Goal: Transaction & Acquisition: Purchase product/service

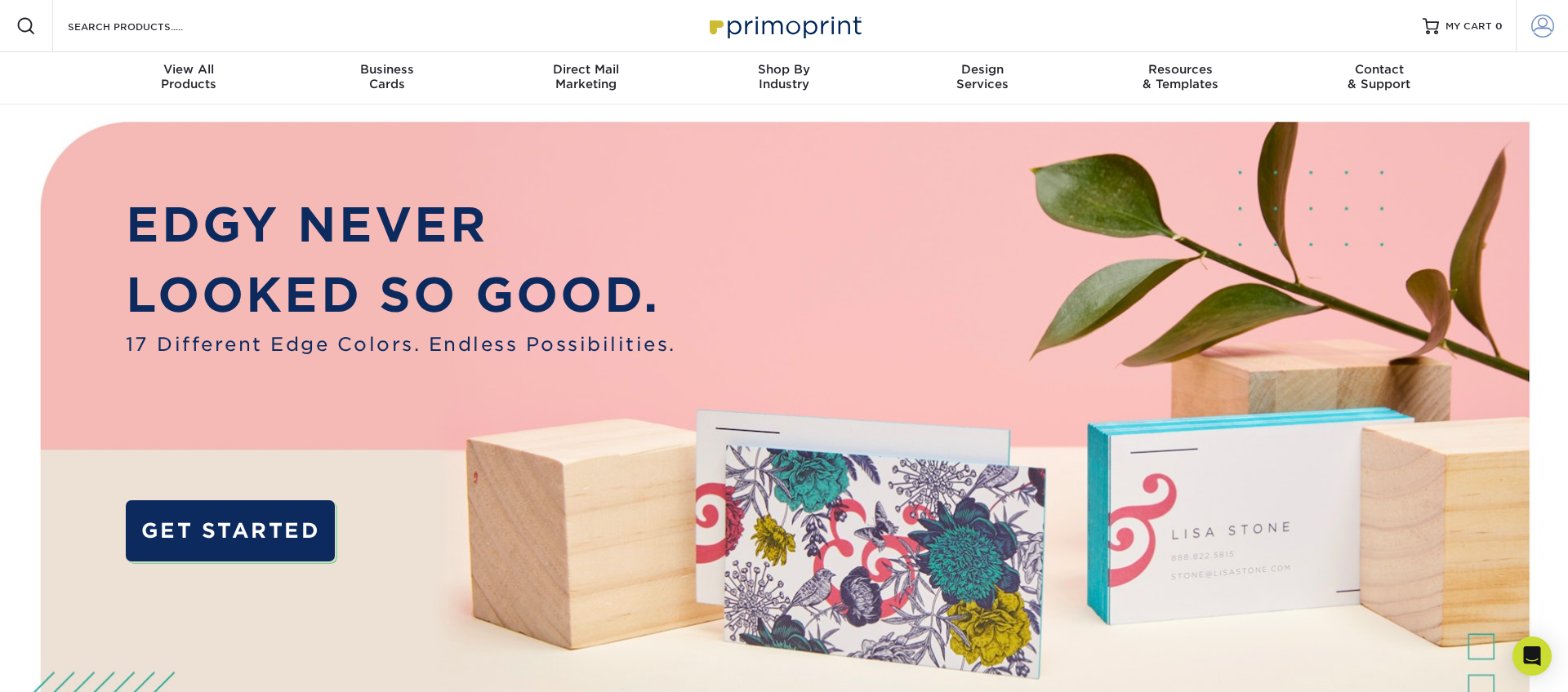
click at [1527, 28] on link "Account" at bounding box center [1541, 26] width 53 height 52
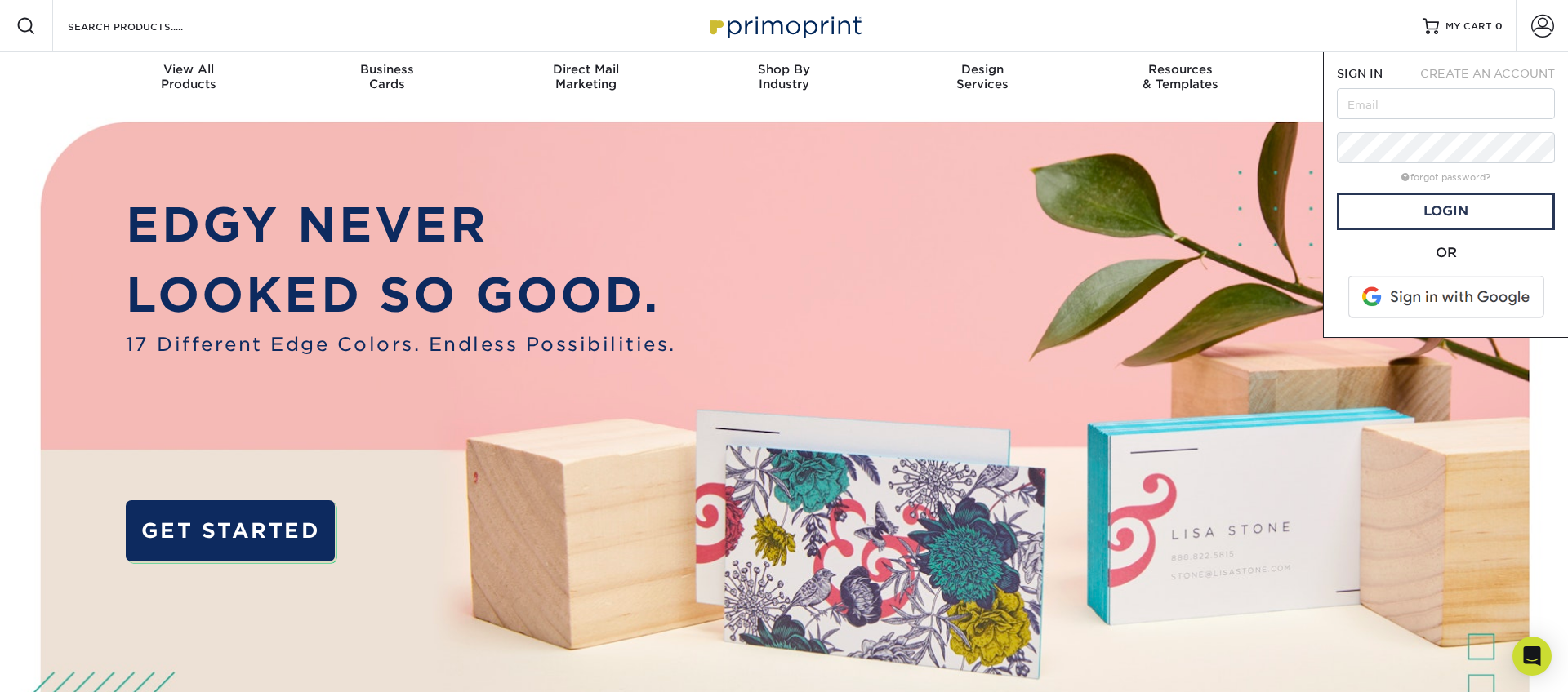
click at [1419, 306] on span at bounding box center [1448, 297] width 208 height 43
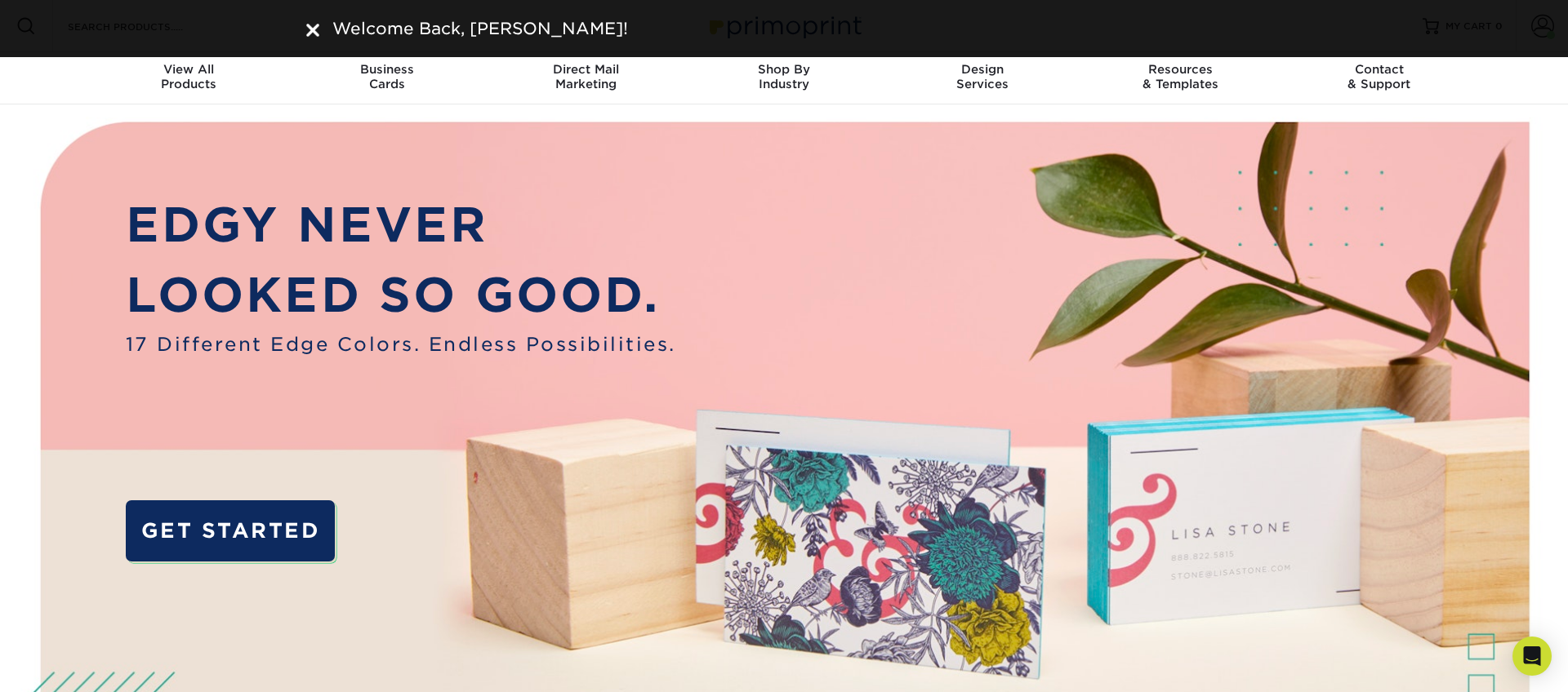
drag, startPoint x: 317, startPoint y: 30, endPoint x: 586, endPoint y: 53, distance: 270.0
click at [316, 30] on img at bounding box center [312, 30] width 13 height 13
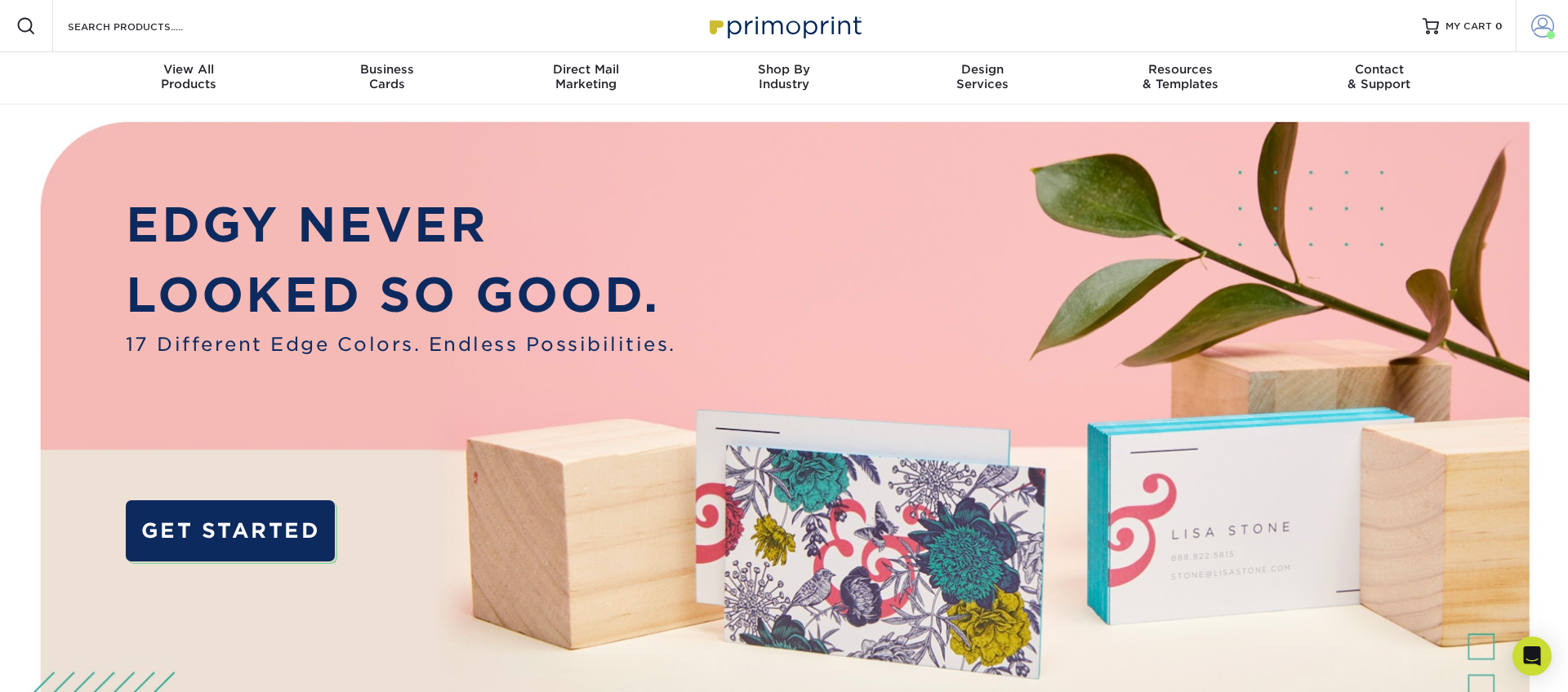
click at [1543, 21] on span at bounding box center [1543, 27] width 23 height 23
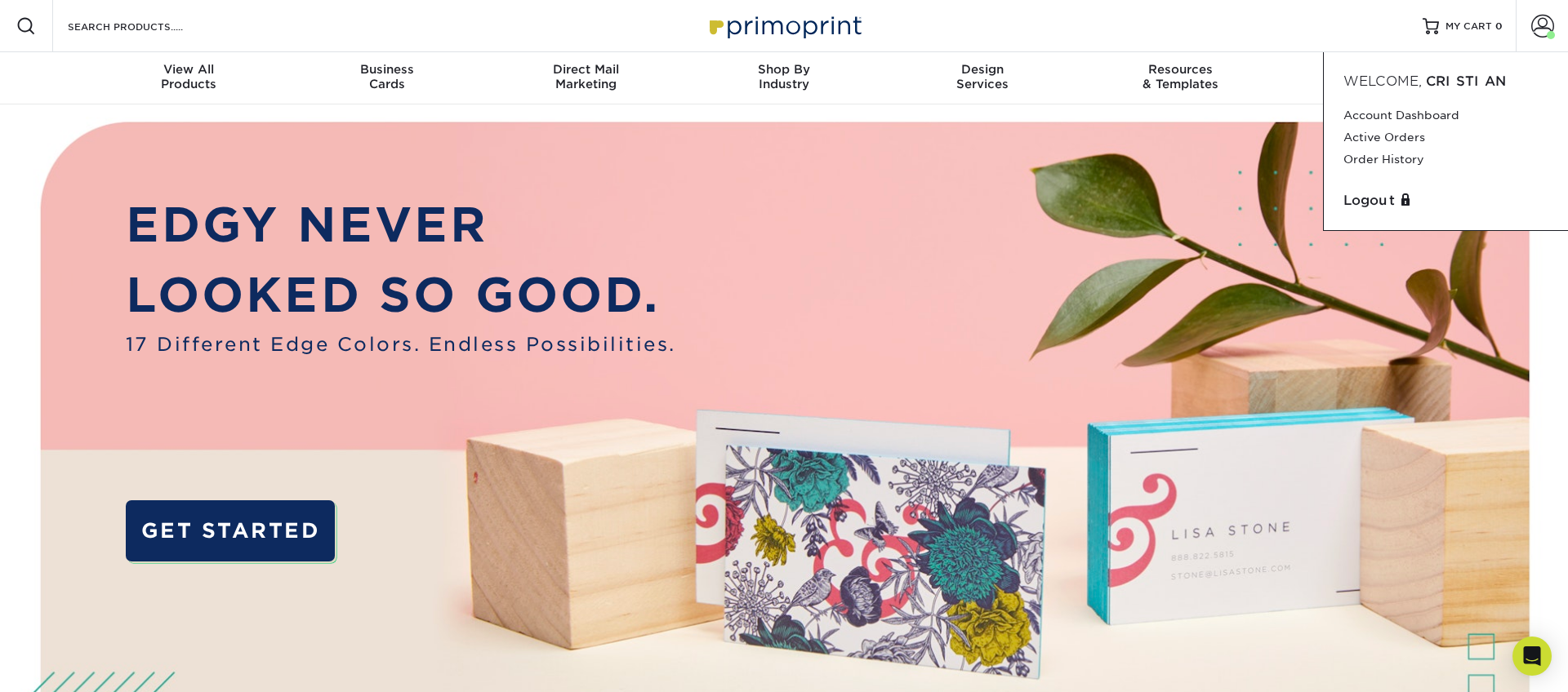
drag, startPoint x: 814, startPoint y: 146, endPoint x: 801, endPoint y: 139, distance: 14.8
click at [814, 146] on img at bounding box center [784, 492] width 1553 height 776
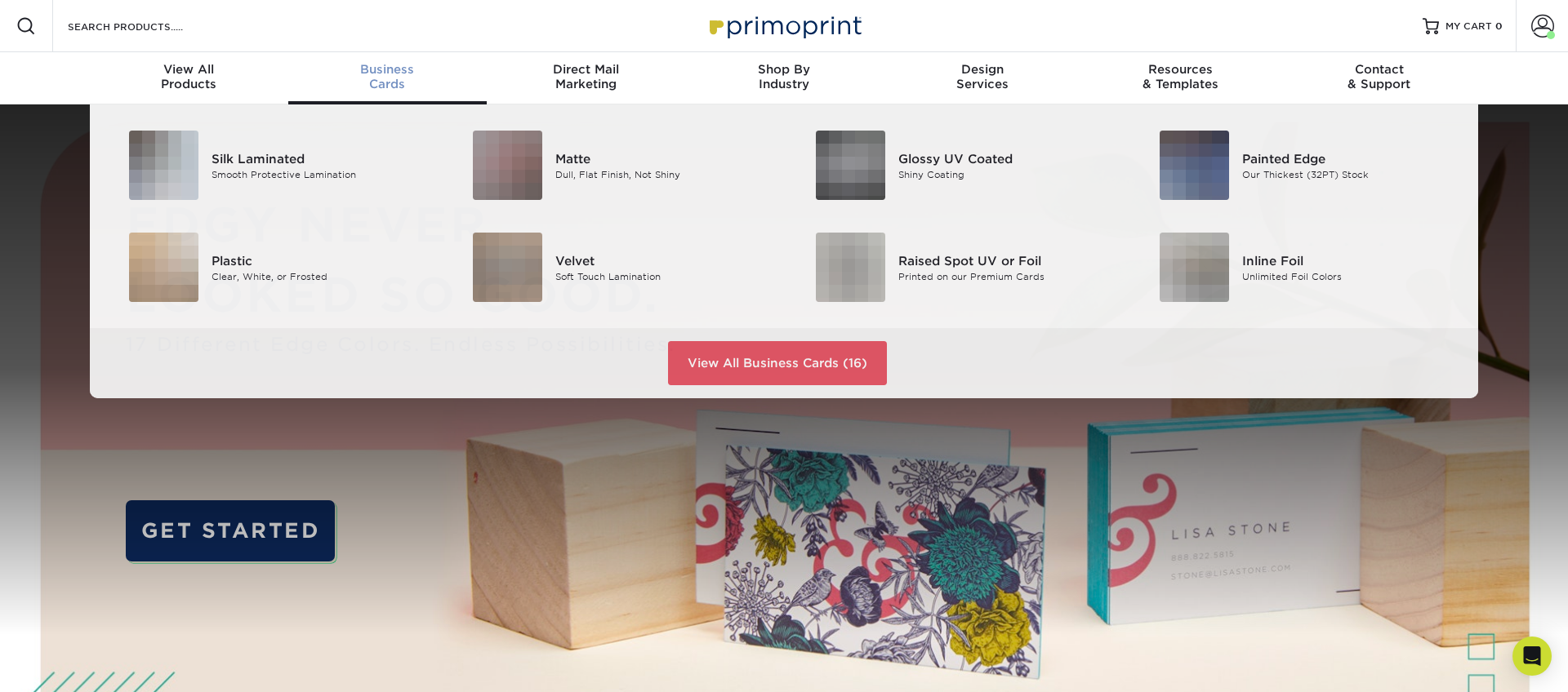
click at [379, 73] on span "Business" at bounding box center [387, 69] width 198 height 15
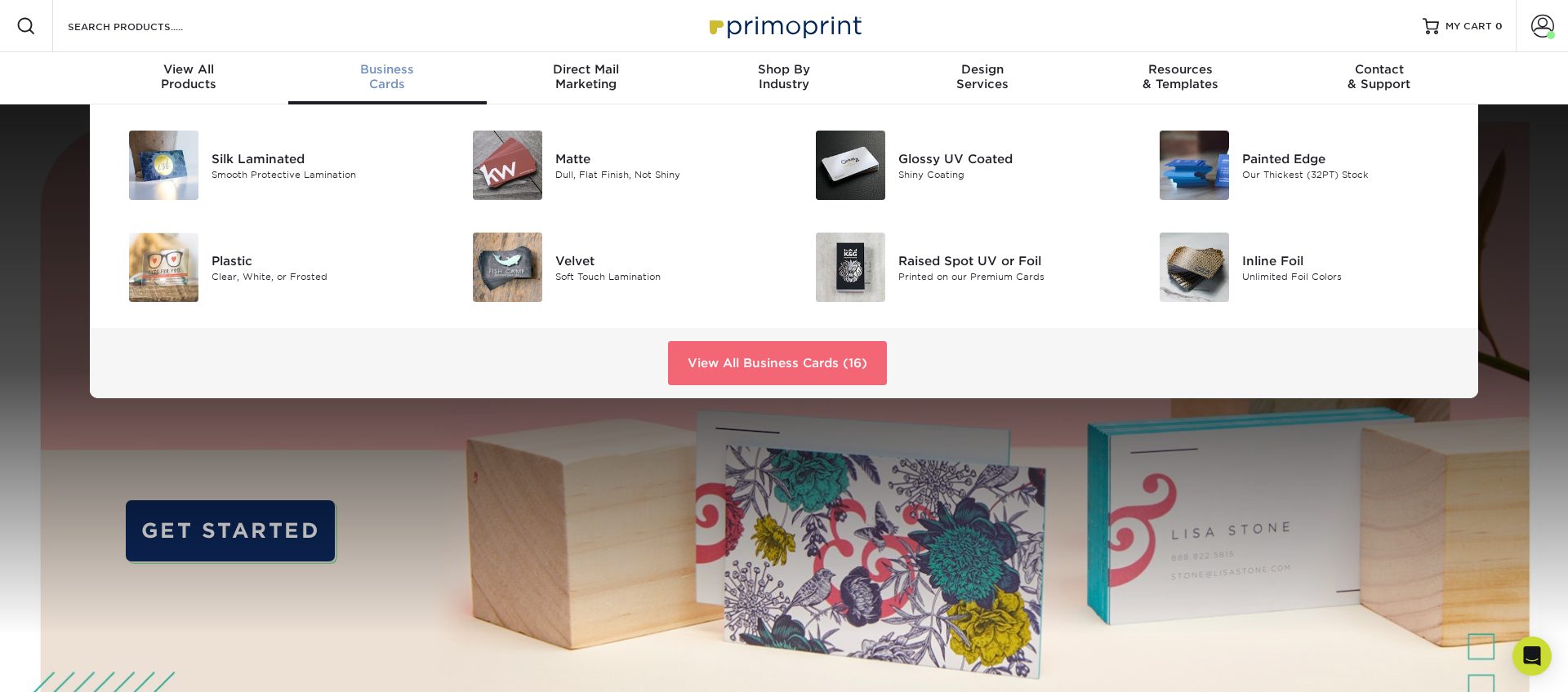
click at [707, 356] on link "View All Business Cards (16)" at bounding box center [778, 364] width 219 height 44
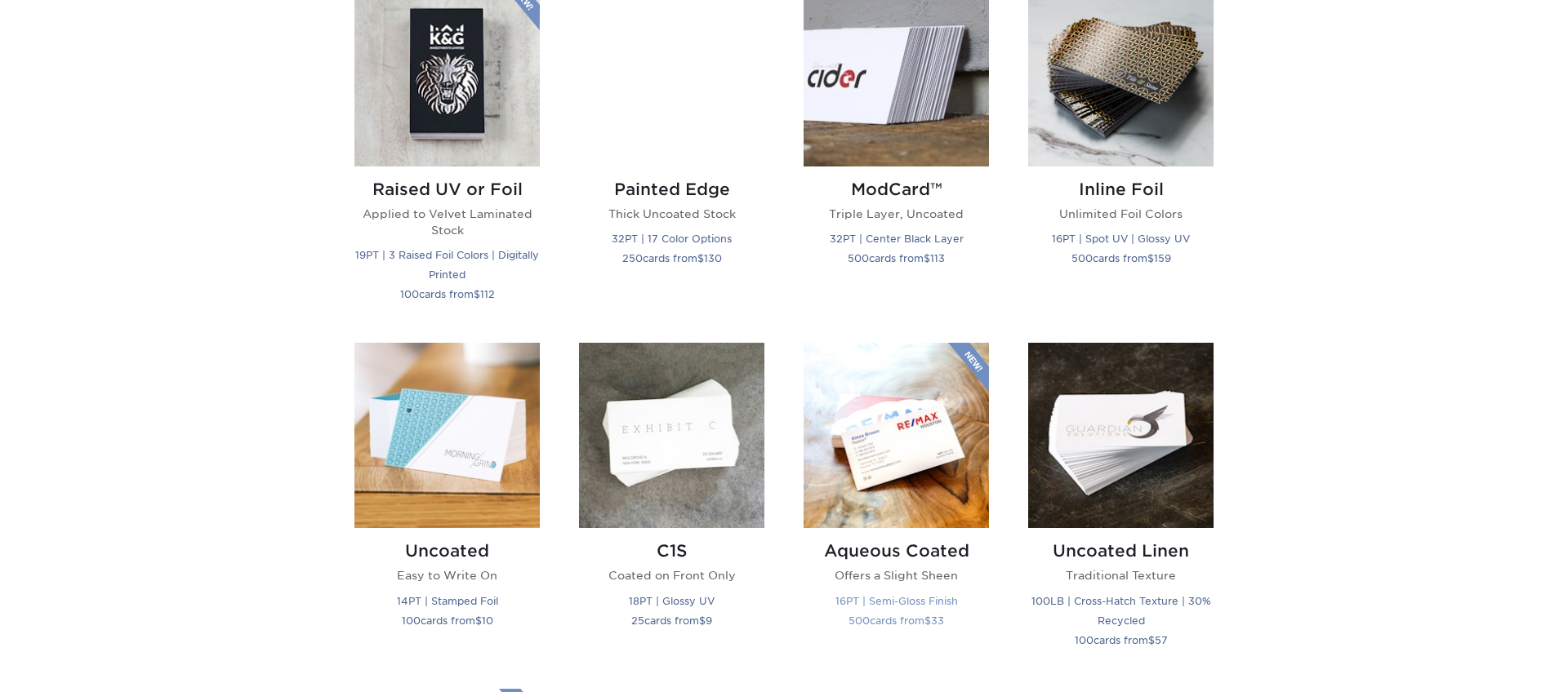
scroll to position [1459, 0]
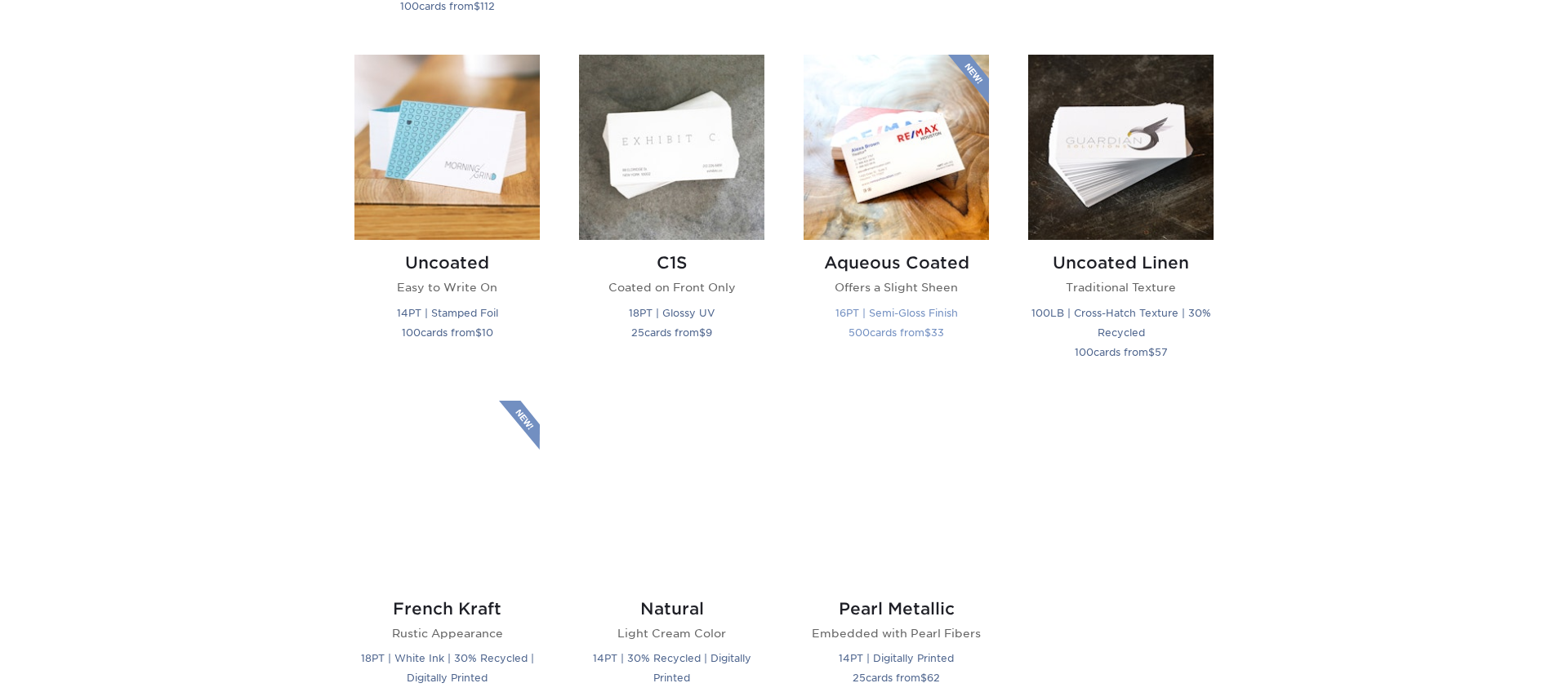
click at [915, 194] on img at bounding box center [896, 147] width 185 height 185
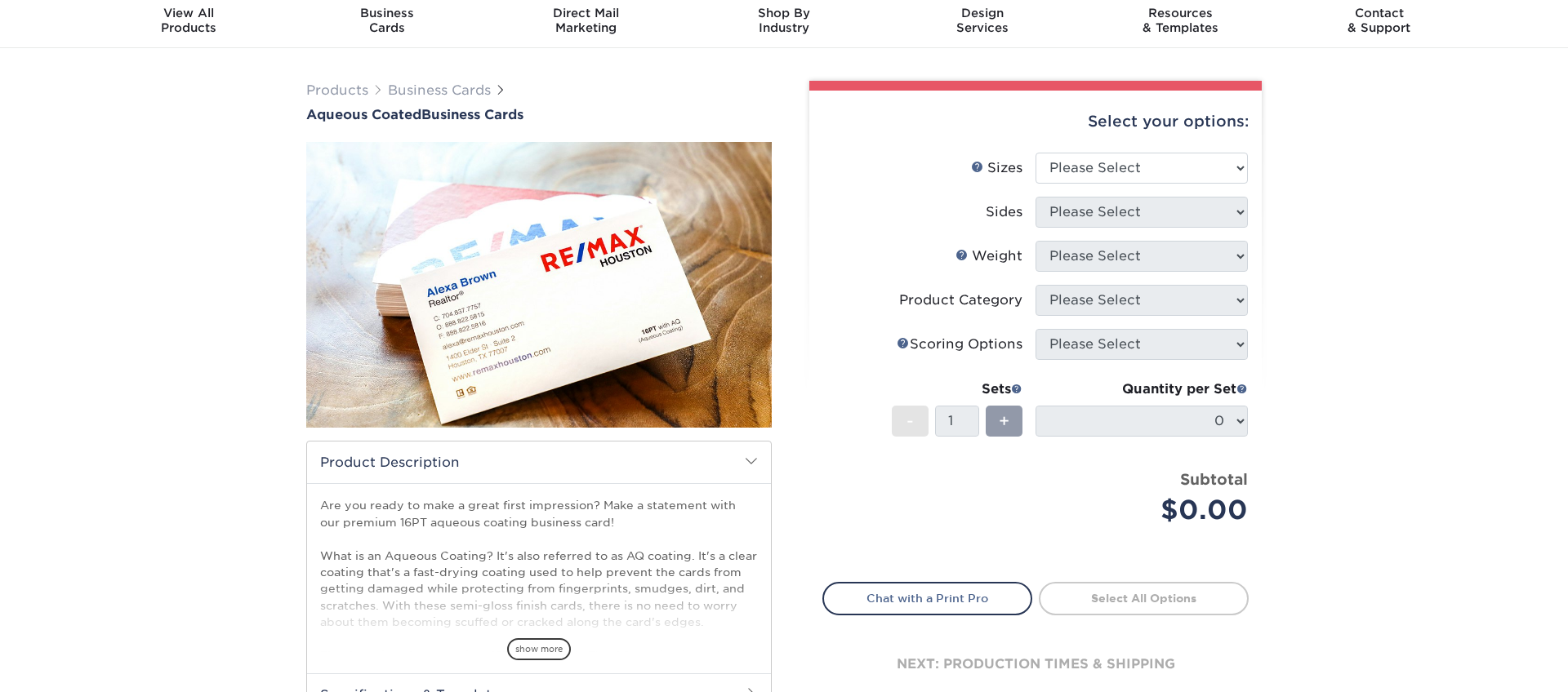
scroll to position [148, 0]
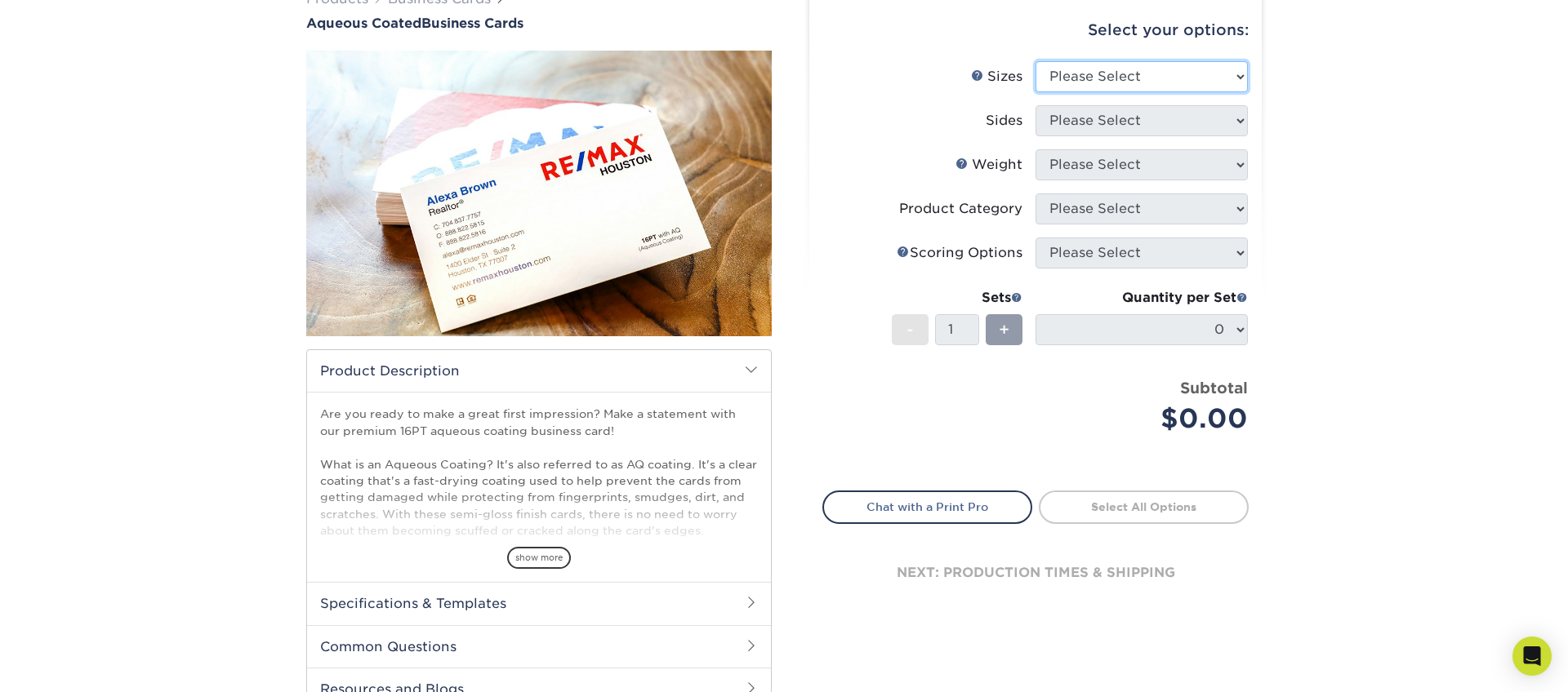
click at [1163, 64] on select "Please Select 1.5" x 3.5" - Mini 1.75" x 3.5" - Mini 2" x 3" - Mini 2" x 3.5" -…" at bounding box center [1142, 76] width 213 height 31
select select "2.00x3.50"
click at [1036, 61] on select "Please Select 1.5" x 3.5" - Mini 1.75" x 3.5" - Mini 2" x 3" - Mini 2" x 3.5" -…" at bounding box center [1142, 76] width 213 height 31
click at [1079, 121] on select "Please Select Print Both Sides Print Front Only" at bounding box center [1142, 120] width 213 height 31
click at [1036, 105] on select "Please Select Print Both Sides Print Front Only" at bounding box center [1142, 120] width 213 height 31
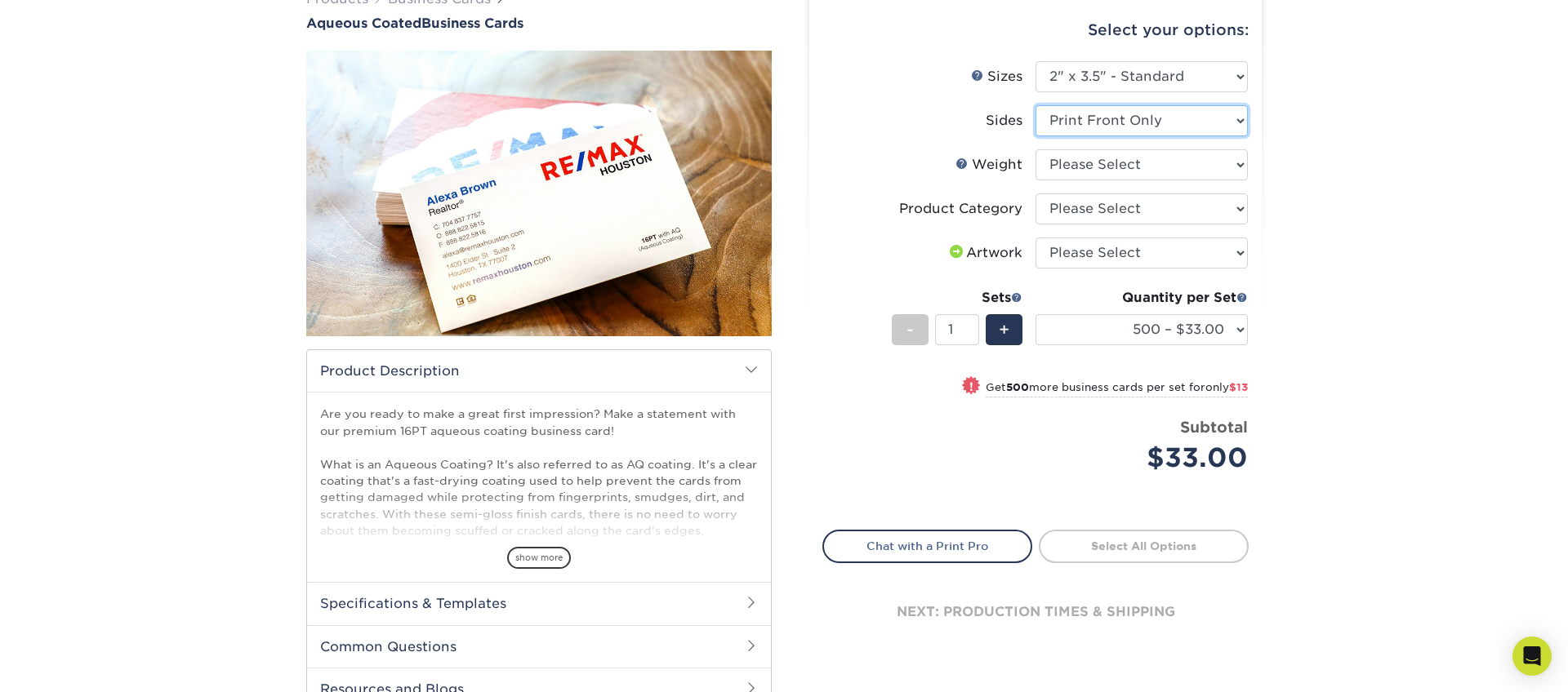
click at [1097, 123] on select "Please Select Print Both Sides Print Front Only" at bounding box center [1142, 120] width 213 height 31
select select "13abbda7-1d64-4f25-8bb2-c179b224825d"
click at [1036, 105] on select "Please Select Print Both Sides Print Front Only" at bounding box center [1142, 120] width 213 height 31
click at [1103, 162] on select "Please Select 16PT" at bounding box center [1142, 165] width 213 height 31
select select "16PT"
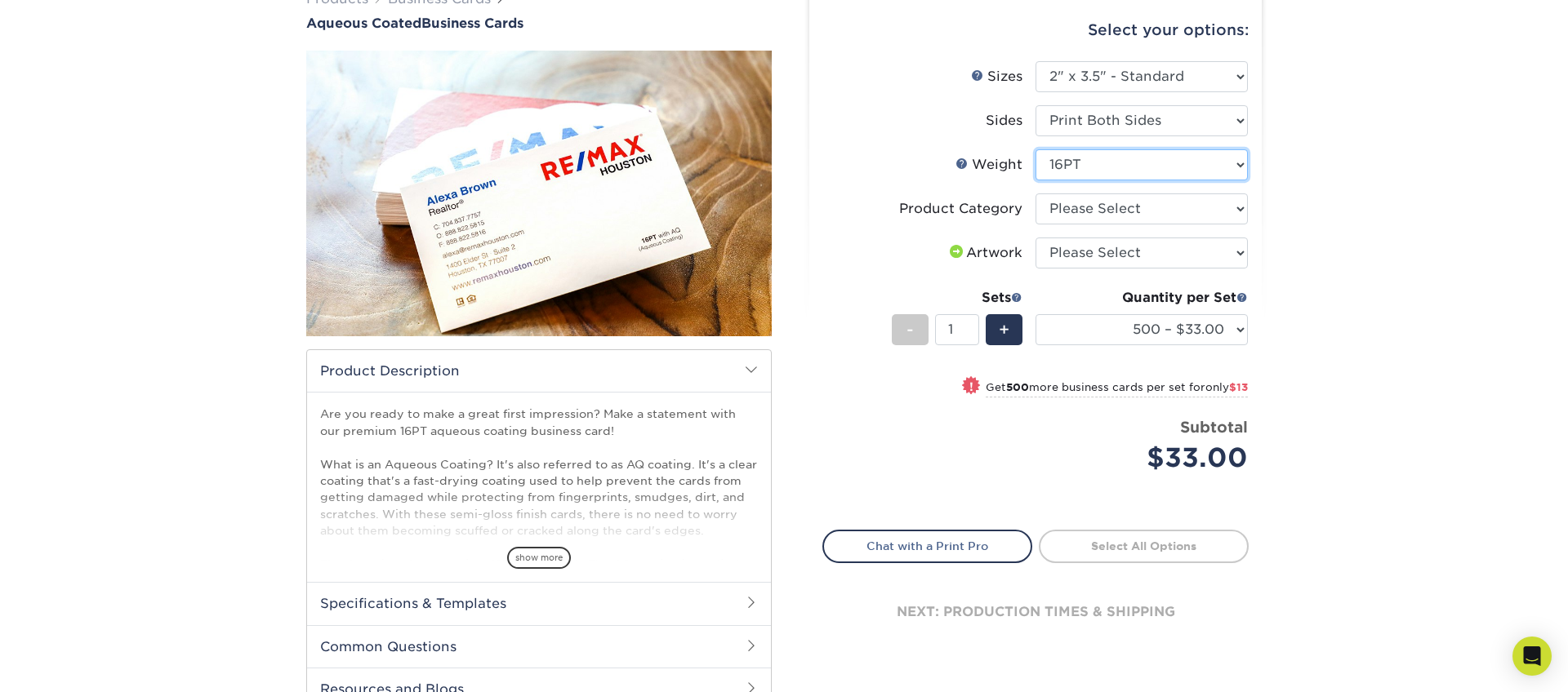
click at [1036, 149] on select "Please Select 16PT" at bounding box center [1142, 165] width 213 height 31
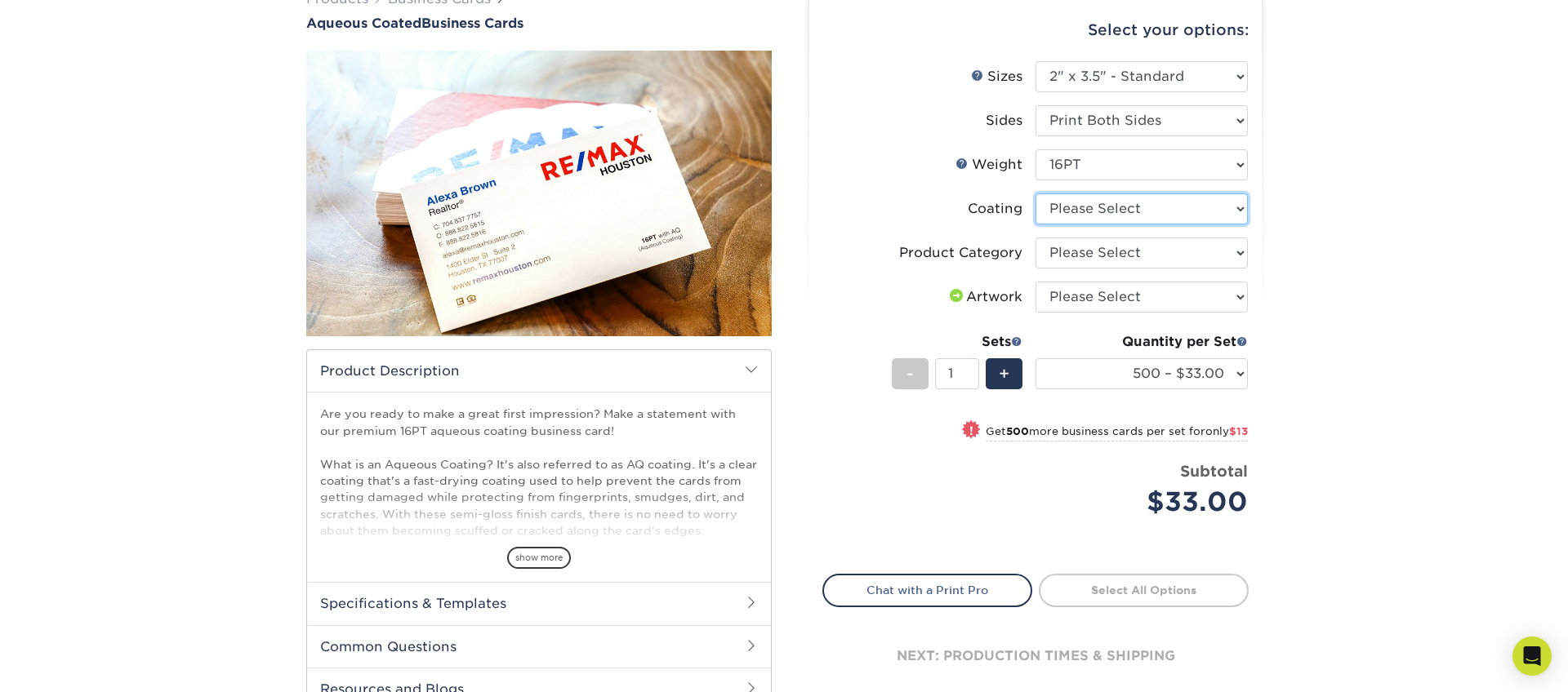
click at [1103, 206] on select at bounding box center [1142, 209] width 213 height 31
select select "d41dab50-ff65-4f4f-bb17-2afe4d36ae33"
click at [1036, 194] on select at bounding box center [1142, 209] width 213 height 31
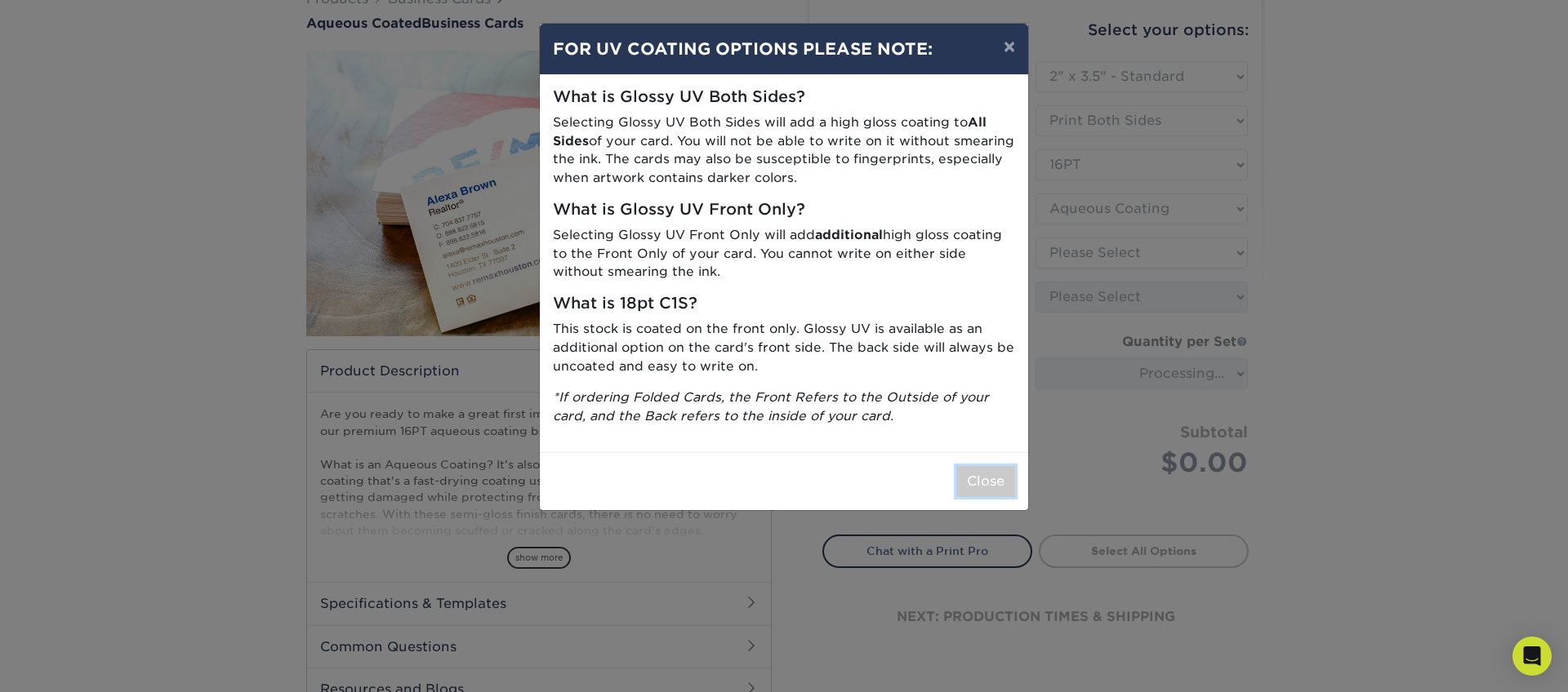
drag, startPoint x: 989, startPoint y: 478, endPoint x: 998, endPoint y: 470, distance: 12.0
click at [989, 477] on button "Close" at bounding box center [986, 481] width 59 height 31
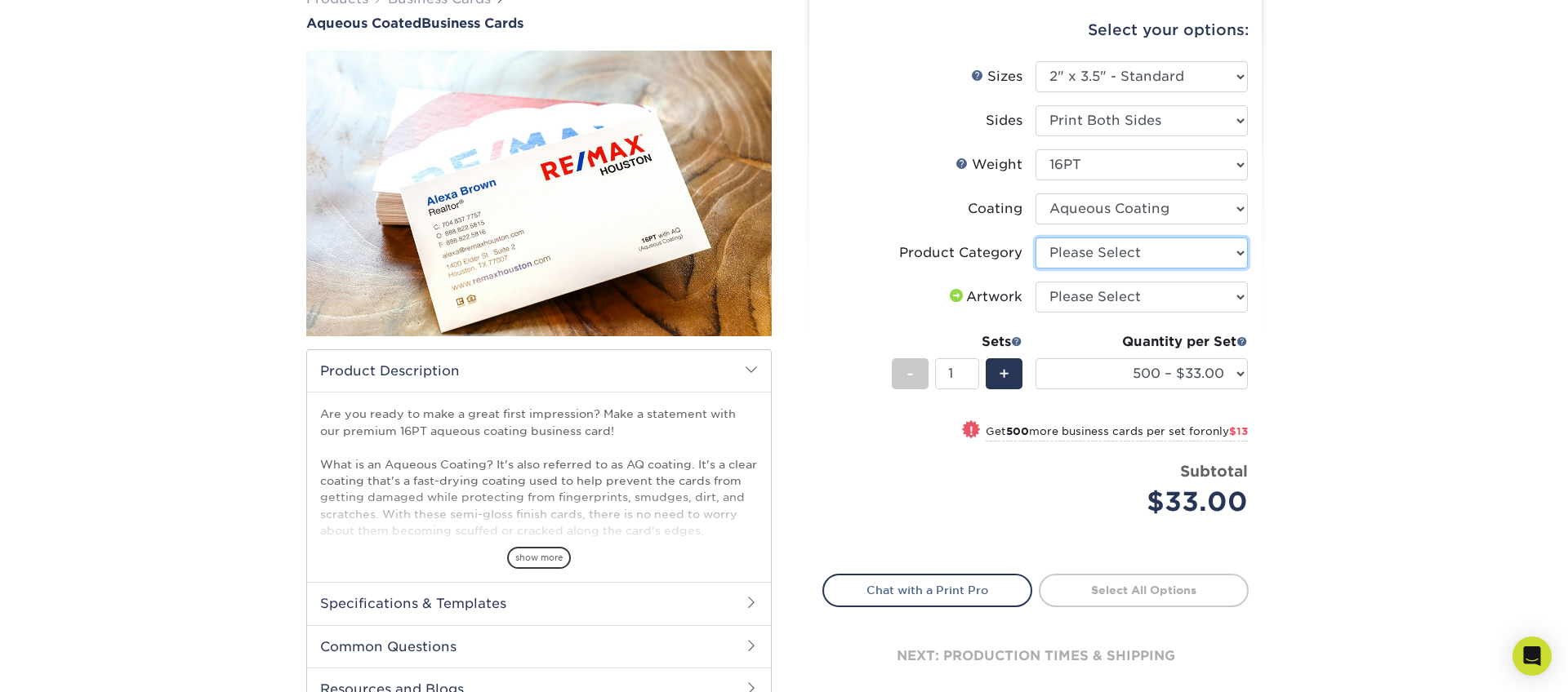
click at [1099, 249] on select "Please Select Business Cards" at bounding box center [1142, 253] width 213 height 31
select select "3b5148f1-0588-4f88-a218-97bcfdce65c1"
click at [1036, 237] on select "Please Select Business Cards" at bounding box center [1142, 253] width 213 height 31
click at [1100, 299] on select "Please Select I will upload files I need a design - $100" at bounding box center [1142, 297] width 213 height 31
select select "upload"
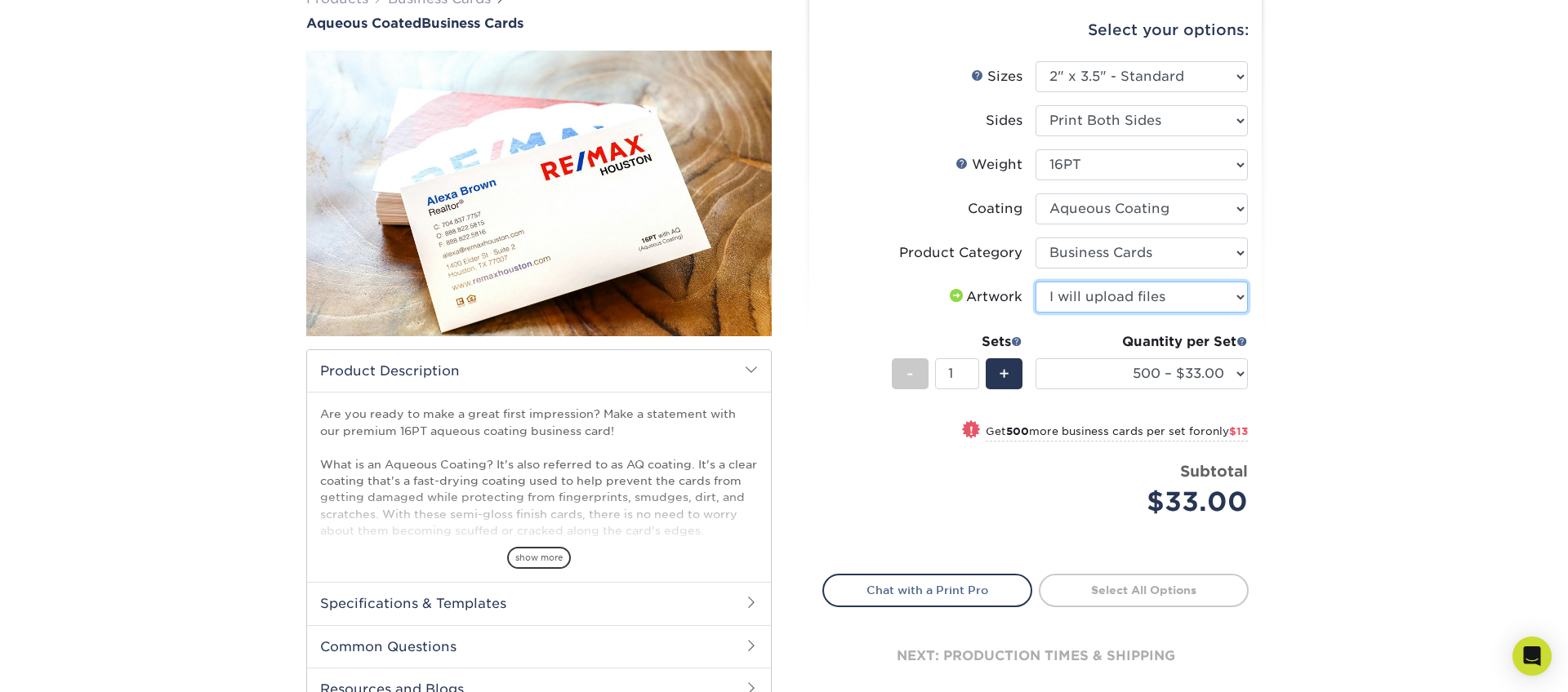
click at [1036, 282] on select "Please Select I will upload files I need a design - $100" at bounding box center [1142, 297] width 213 height 31
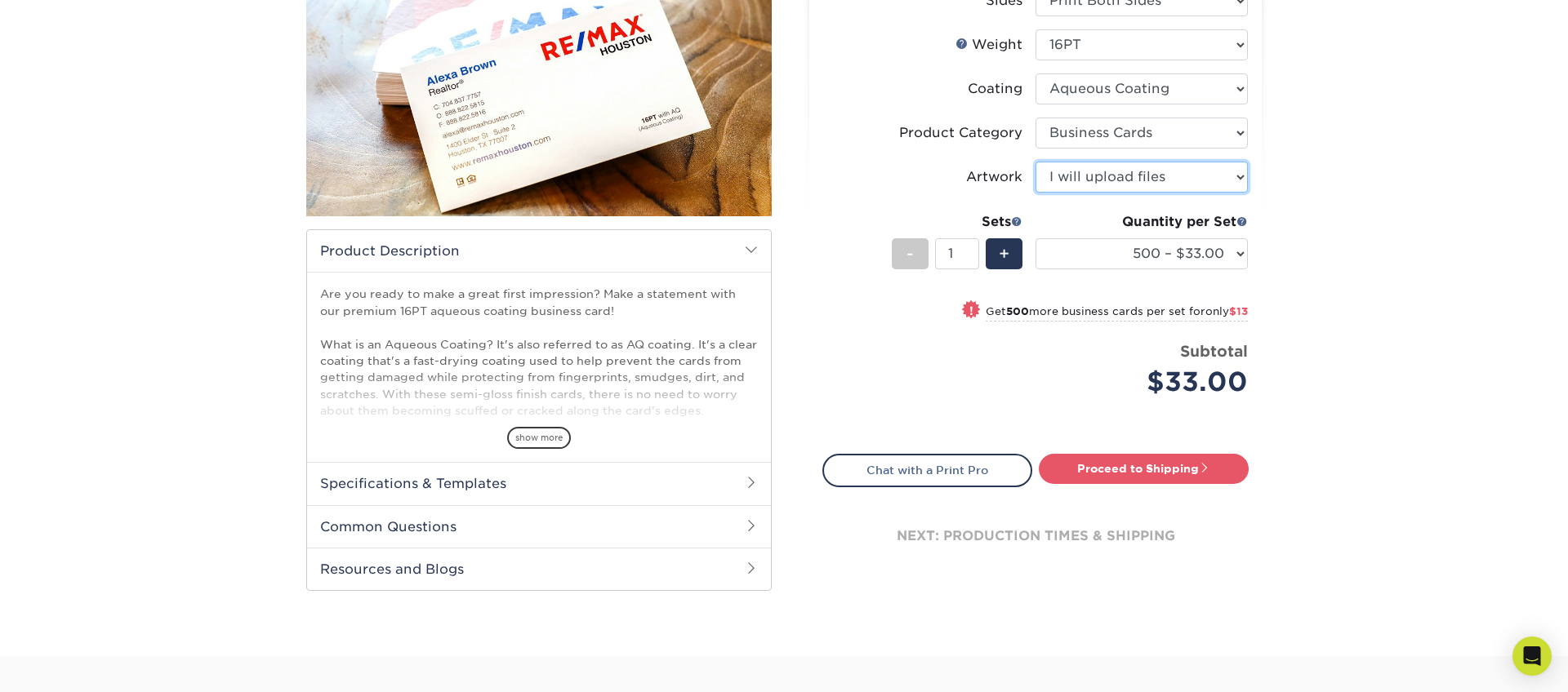
scroll to position [283, 0]
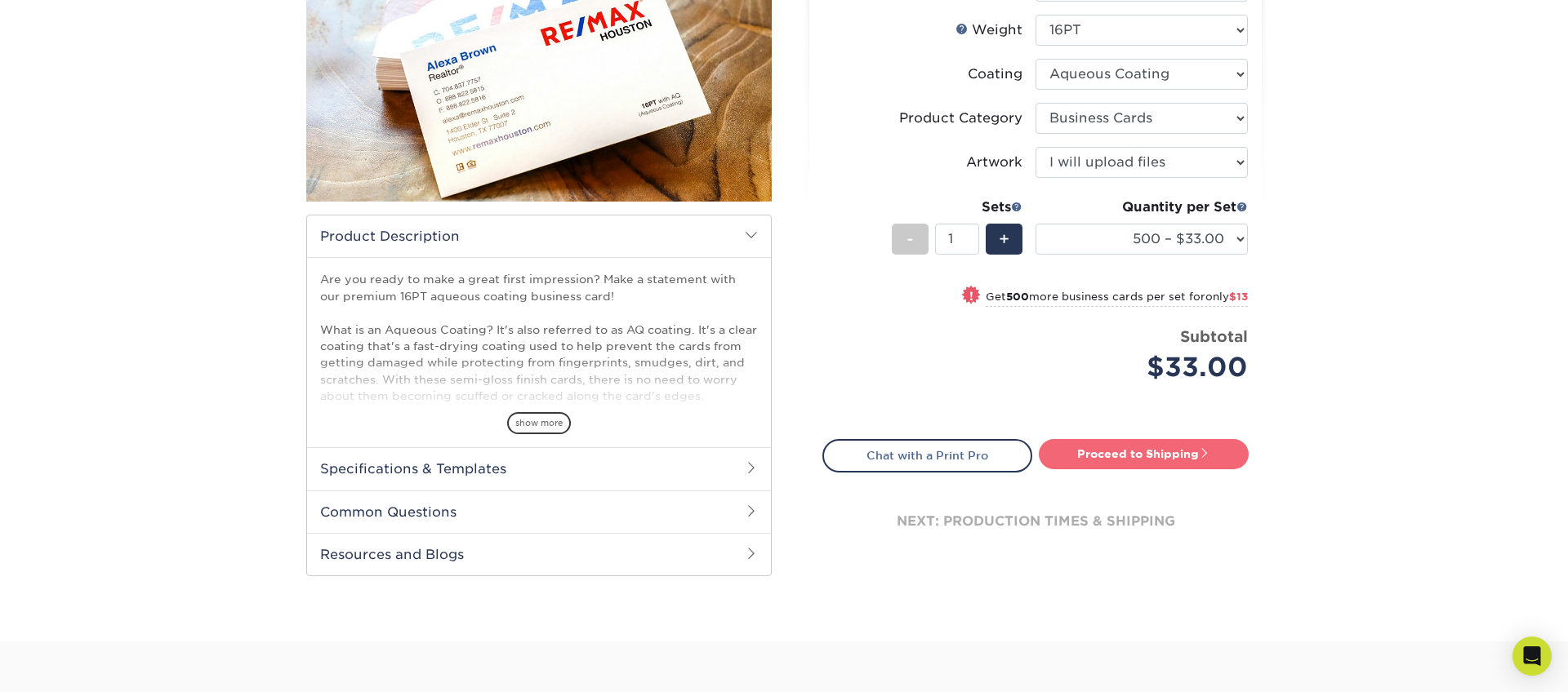
click at [1107, 458] on link "Proceed to Shipping" at bounding box center [1144, 454] width 210 height 29
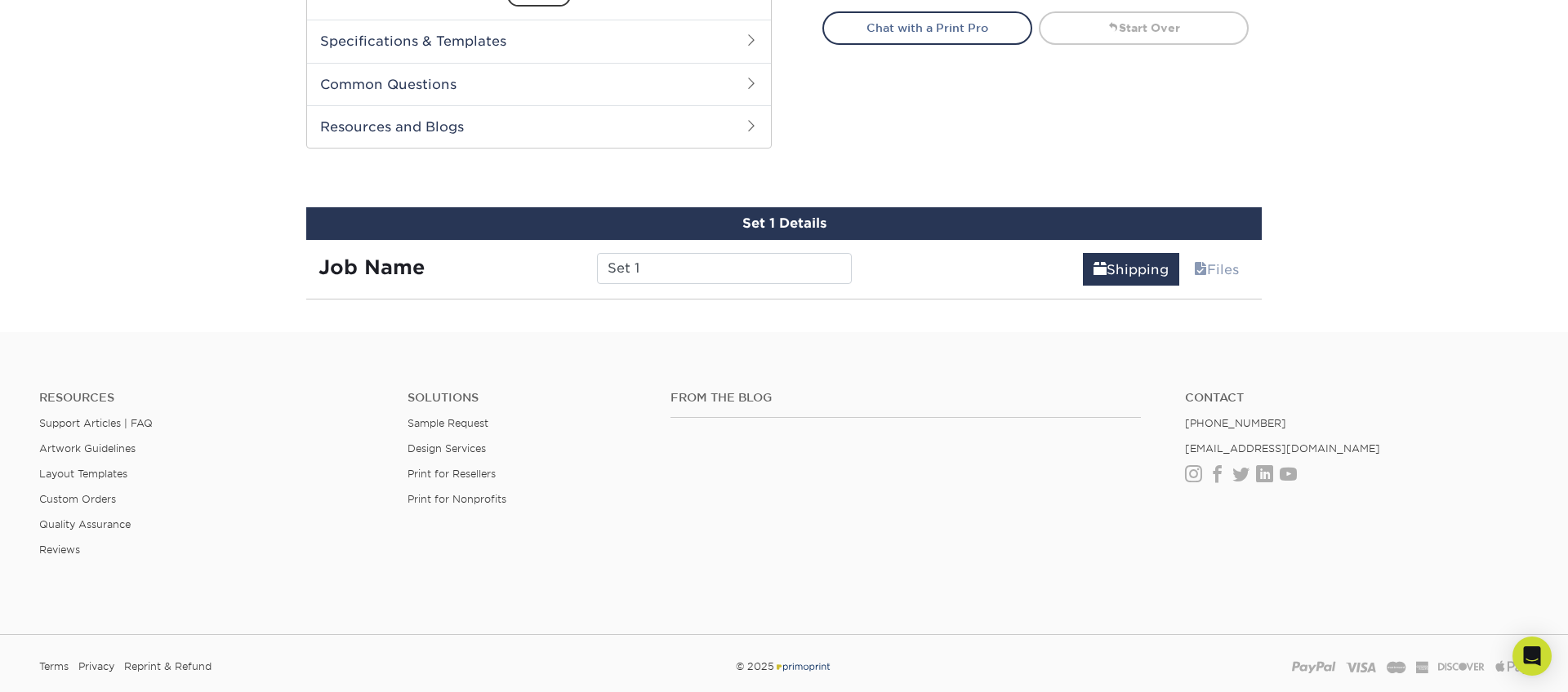
scroll to position [779, 0]
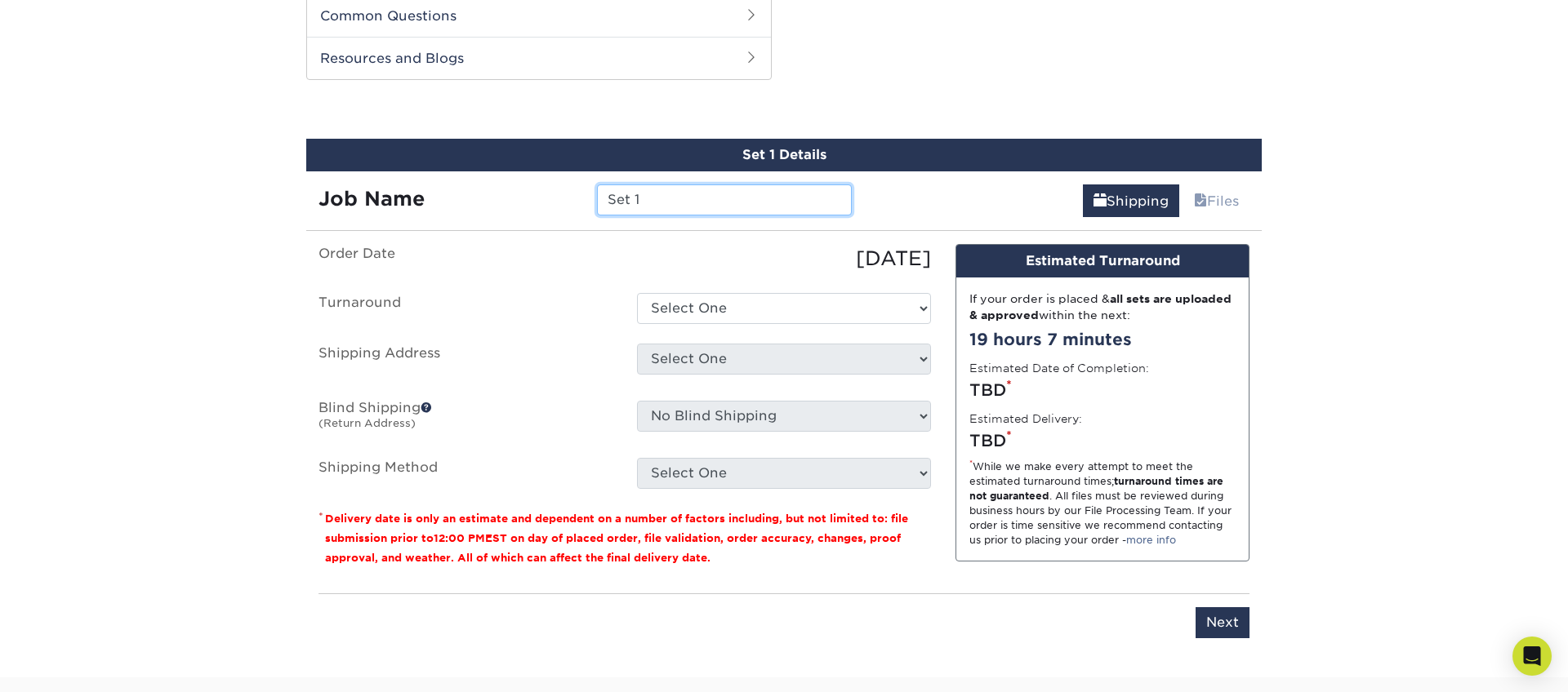
drag, startPoint x: 629, startPoint y: 193, endPoint x: 473, endPoint y: 188, distance: 156.1
click at [474, 188] on div "Job Name Set 1" at bounding box center [585, 199] width 558 height 31
drag, startPoint x: 552, startPoint y: 194, endPoint x: 476, endPoint y: 184, distance: 76.7
click at [476, 184] on div "Job Name Set 1" at bounding box center [585, 199] width 558 height 31
paste input "[PERSON_NAME]"
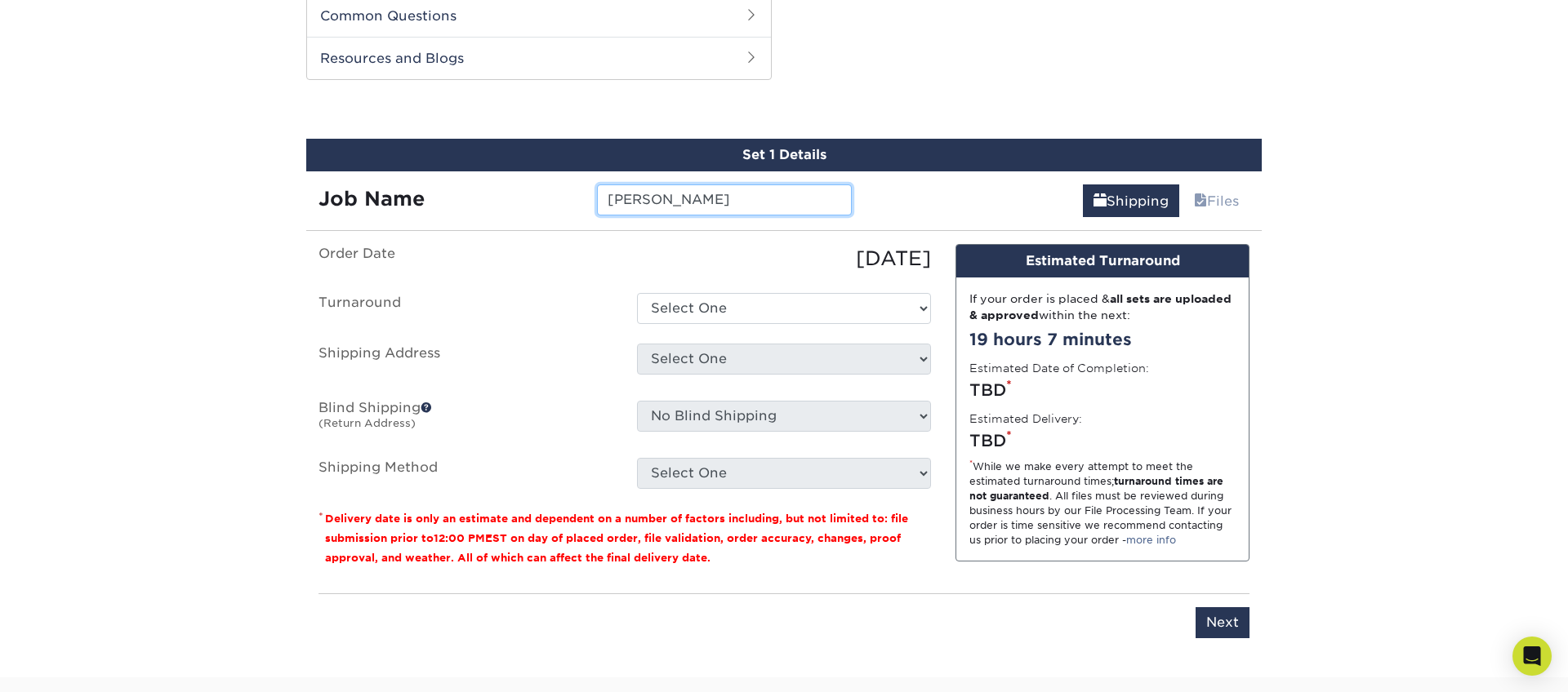
type input "[PERSON_NAME]"
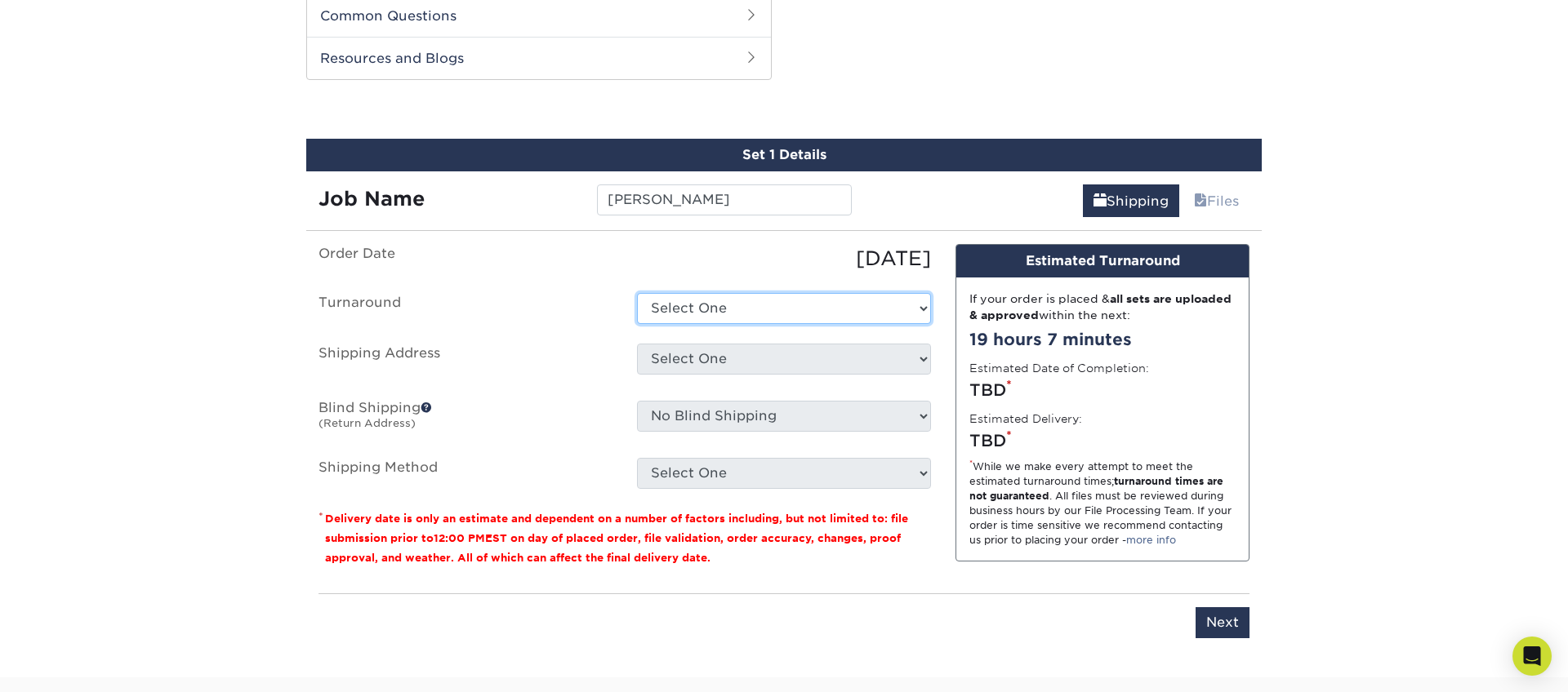
click at [825, 316] on select "Select One 2-4 Business Days 2 Day Next Business Day" at bounding box center [784, 308] width 294 height 31
select select "6247fa13-6ec4-4bd5-81ce-27fae4b5d043"
click at [637, 293] on select "Select One 2-4 Business Days 2 Day Next Business Day" at bounding box center [784, 308] width 294 height 31
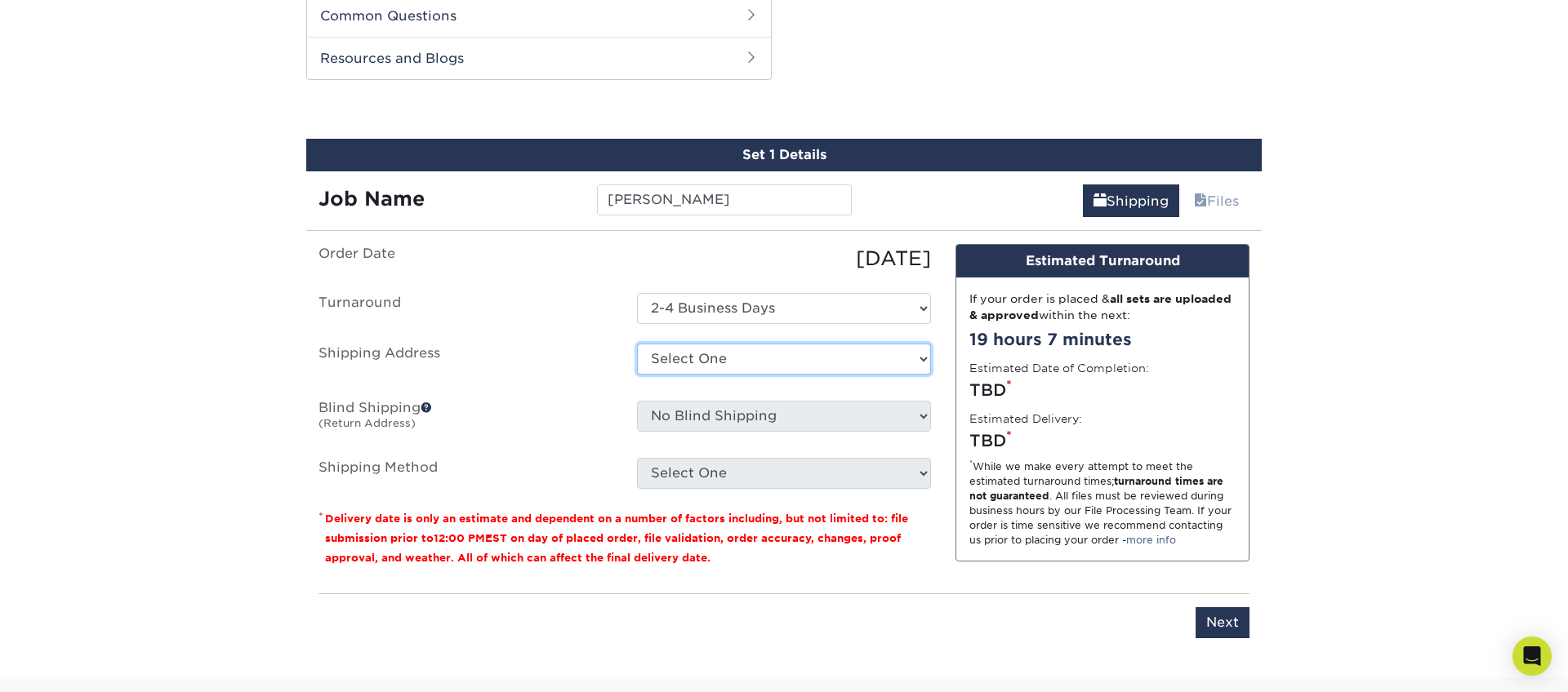
click at [731, 362] on select "Select One 176 S Mountain View Abraham Romero ACO GENERAL CONSTRUCTION Adrian M…" at bounding box center [784, 358] width 294 height 31
select select "277706"
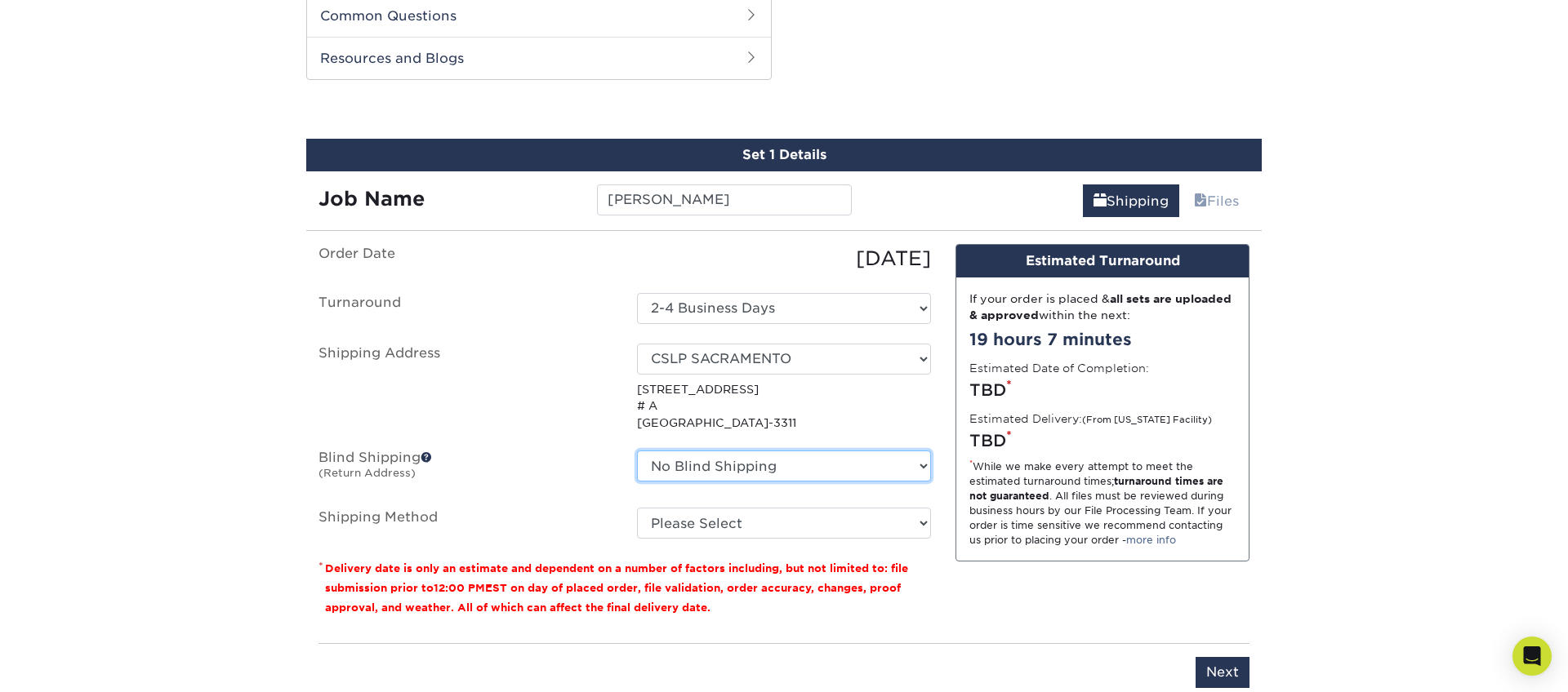
click at [741, 462] on select "No Blind Shipping 176 S Mountain View Abraham Romero ACO GENERAL CONSTRUCTION A…" at bounding box center [784, 466] width 294 height 31
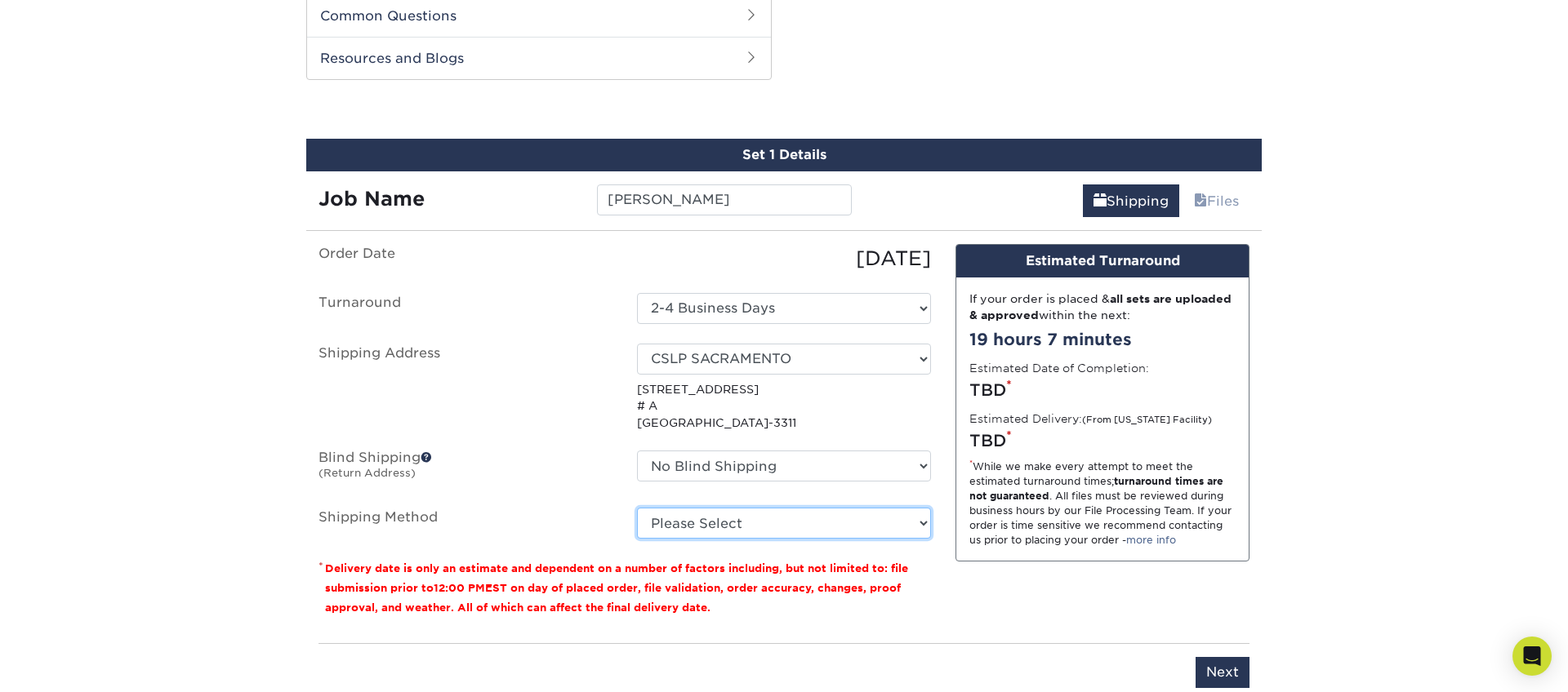
click at [702, 525] on select "Please Select Ground Shipping (+$8.96) 3 Day Shipping Service (+$15.34) 2 Day A…" at bounding box center [784, 523] width 294 height 31
select select "03"
click at [637, 508] on select "Please Select Ground Shipping (+$8.96) 3 Day Shipping Service (+$15.34) 2 Day A…" at bounding box center [784, 523] width 294 height 31
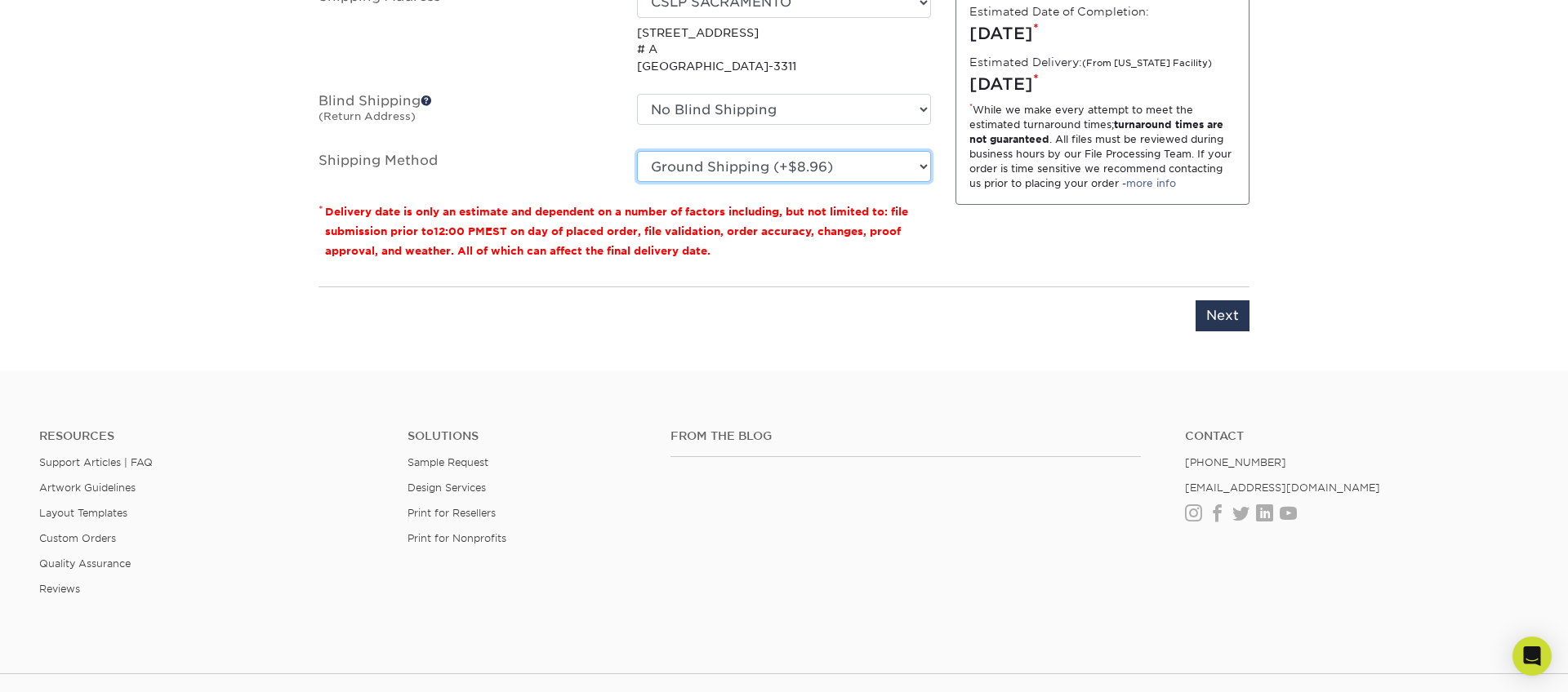
scroll to position [1237, 0]
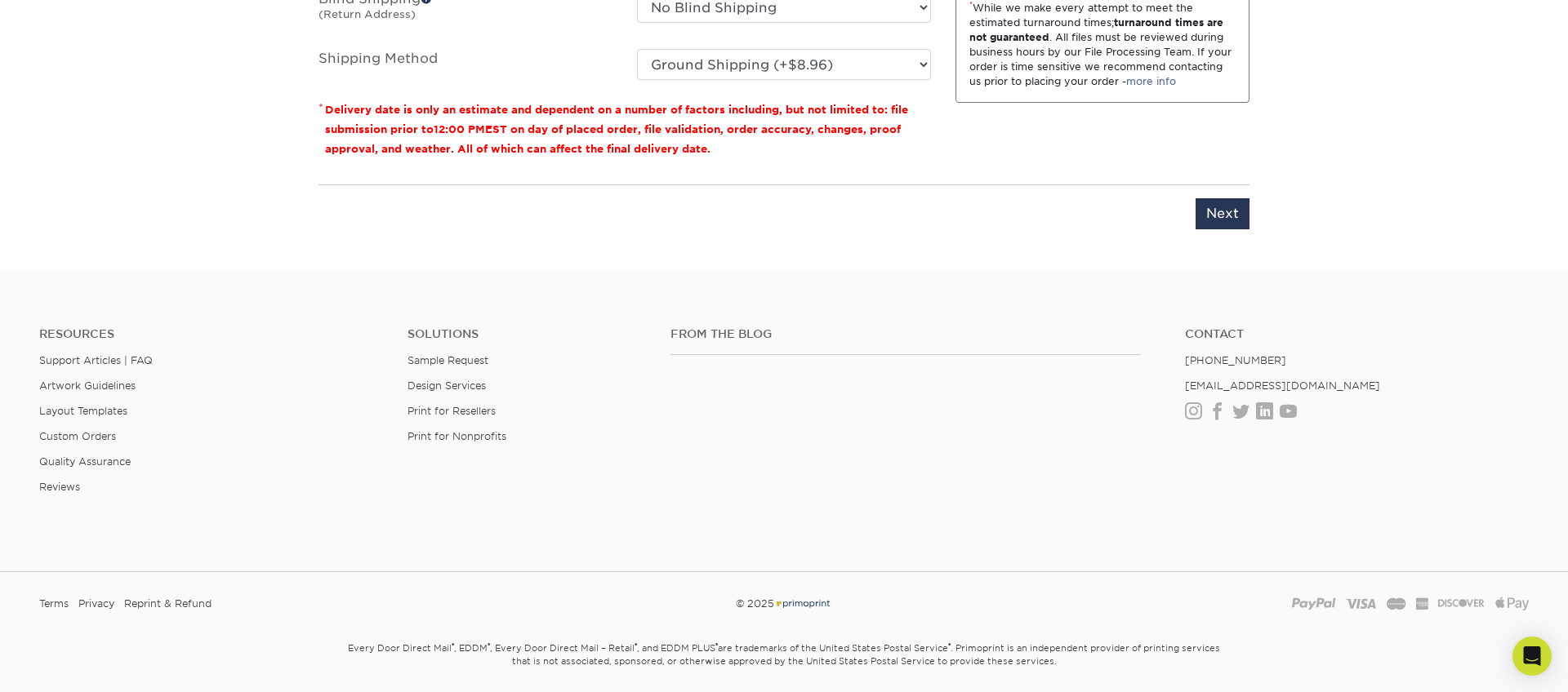
drag, startPoint x: 1205, startPoint y: 210, endPoint x: 1177, endPoint y: 241, distance: 41.8
click at [1205, 210] on input "Next" at bounding box center [1223, 213] width 54 height 31
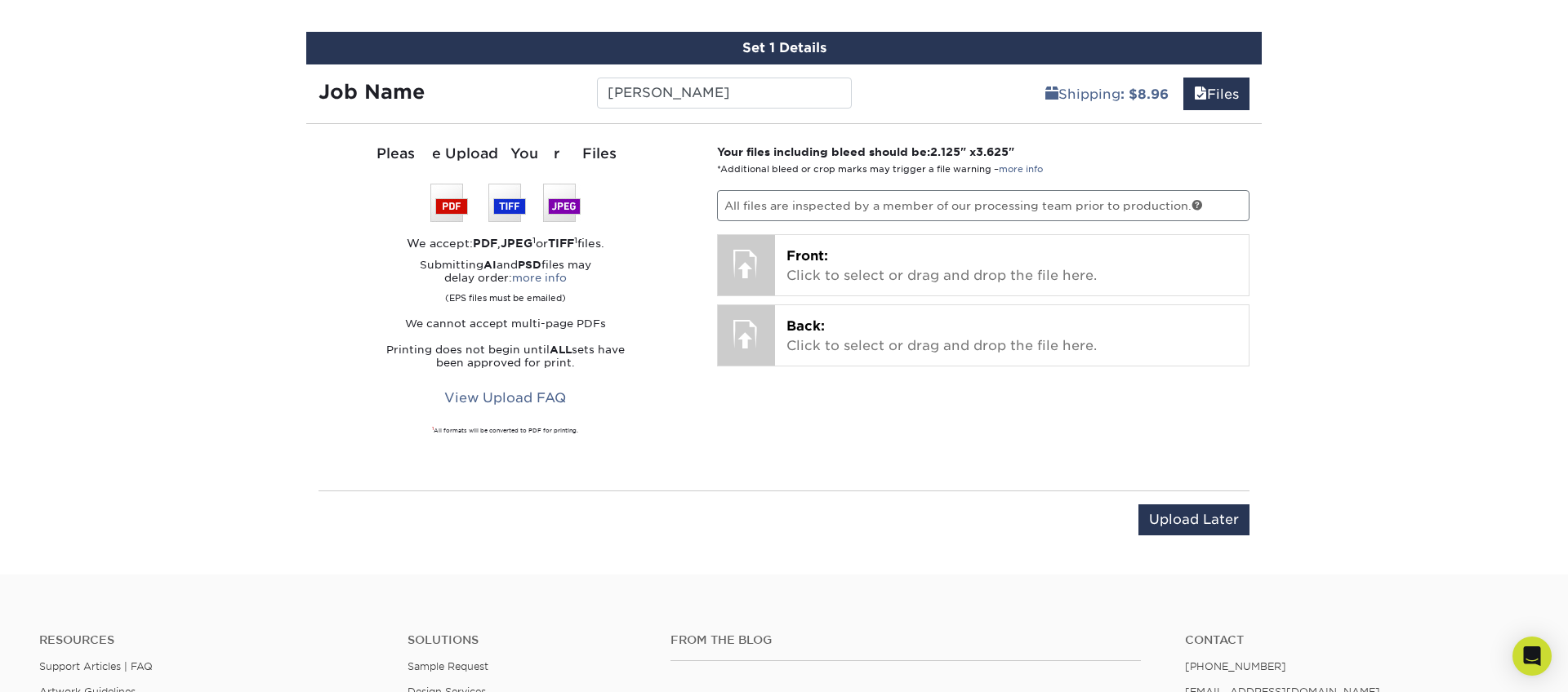
scroll to position [698, 0]
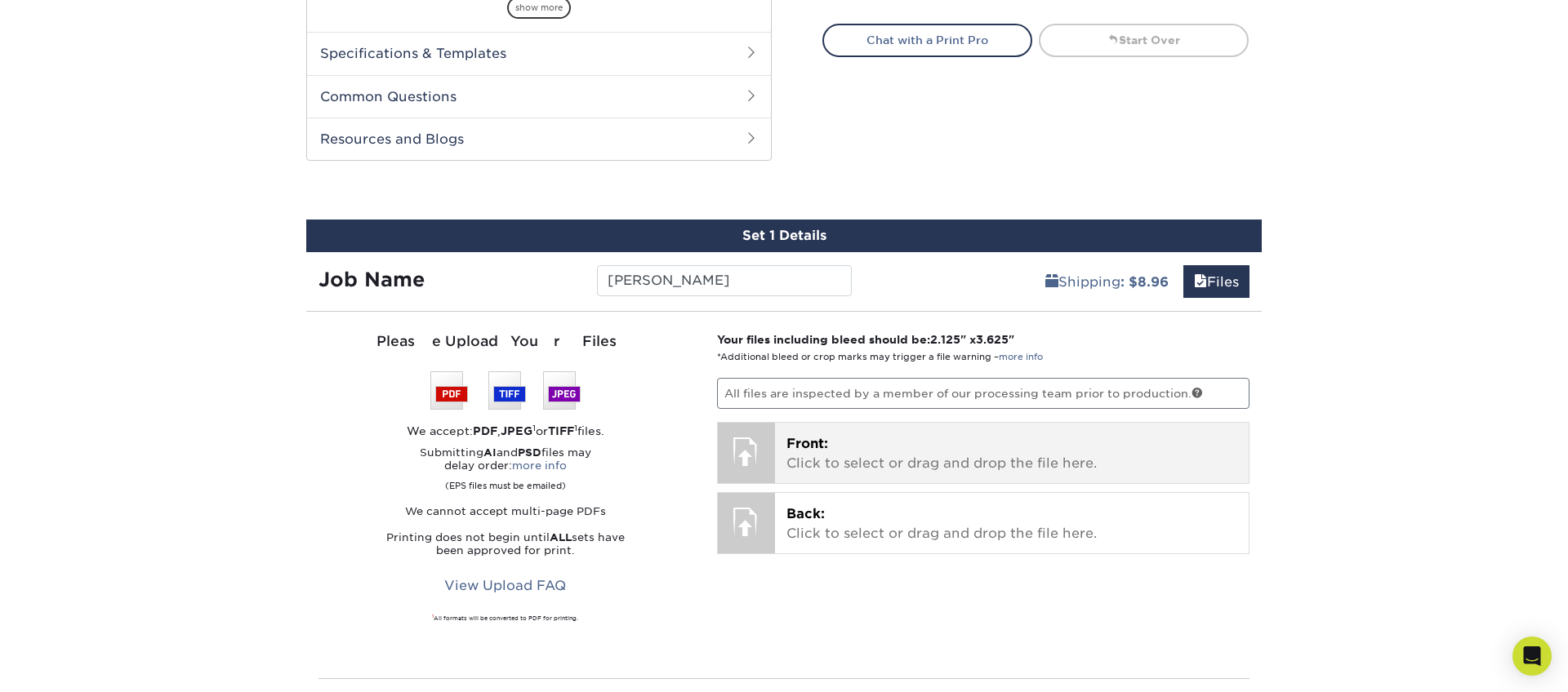
click at [764, 449] on div at bounding box center [747, 451] width 57 height 57
click at [823, 446] on span "Front:" at bounding box center [807, 442] width 42 height 15
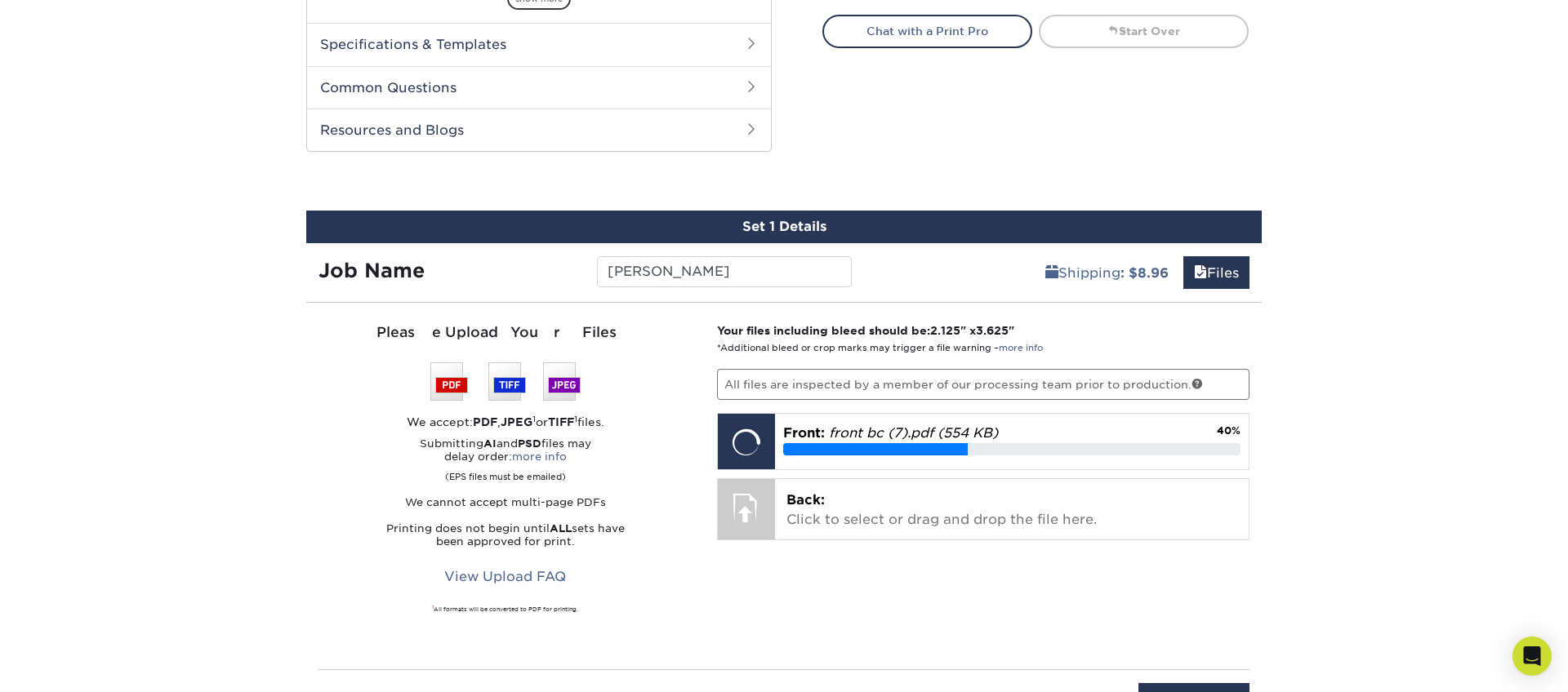
scroll to position [709, 0]
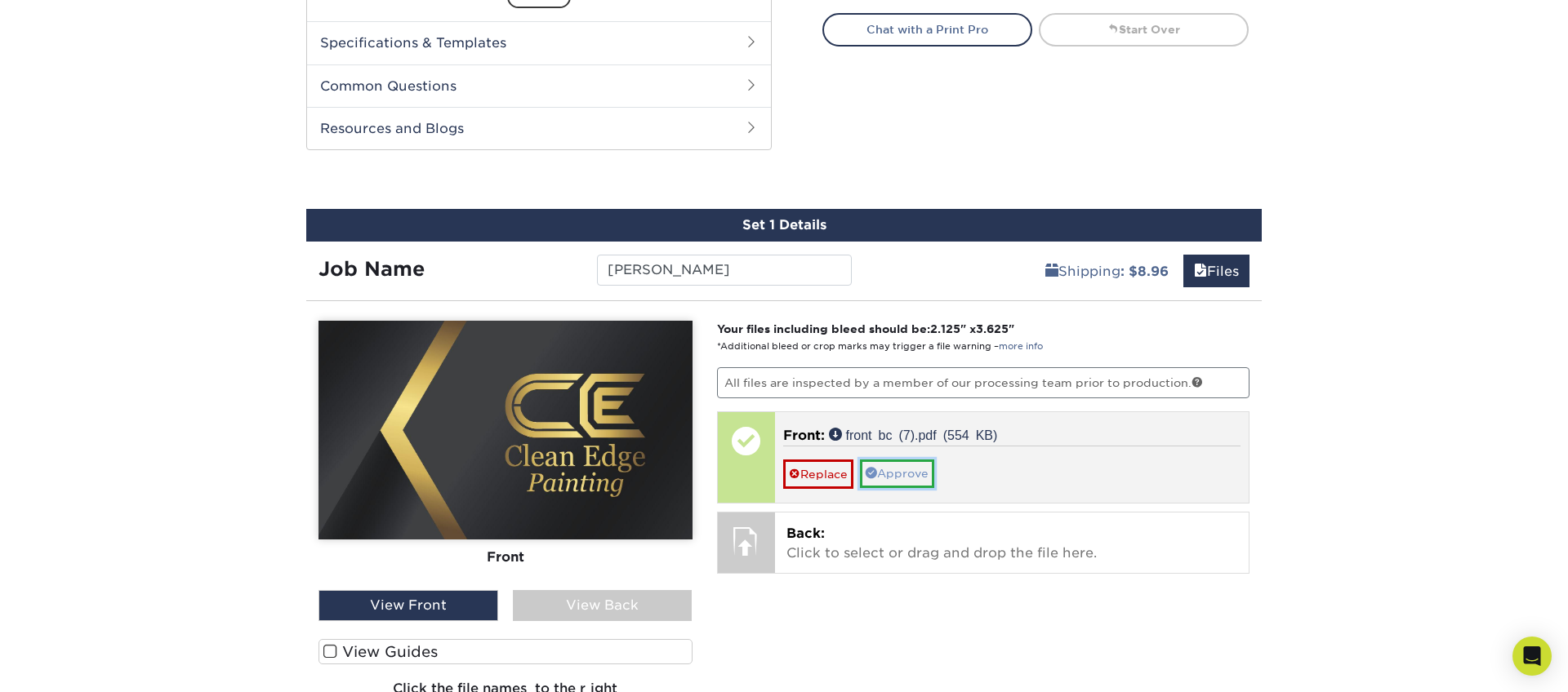
click at [891, 470] on link "Approve" at bounding box center [897, 473] width 75 height 28
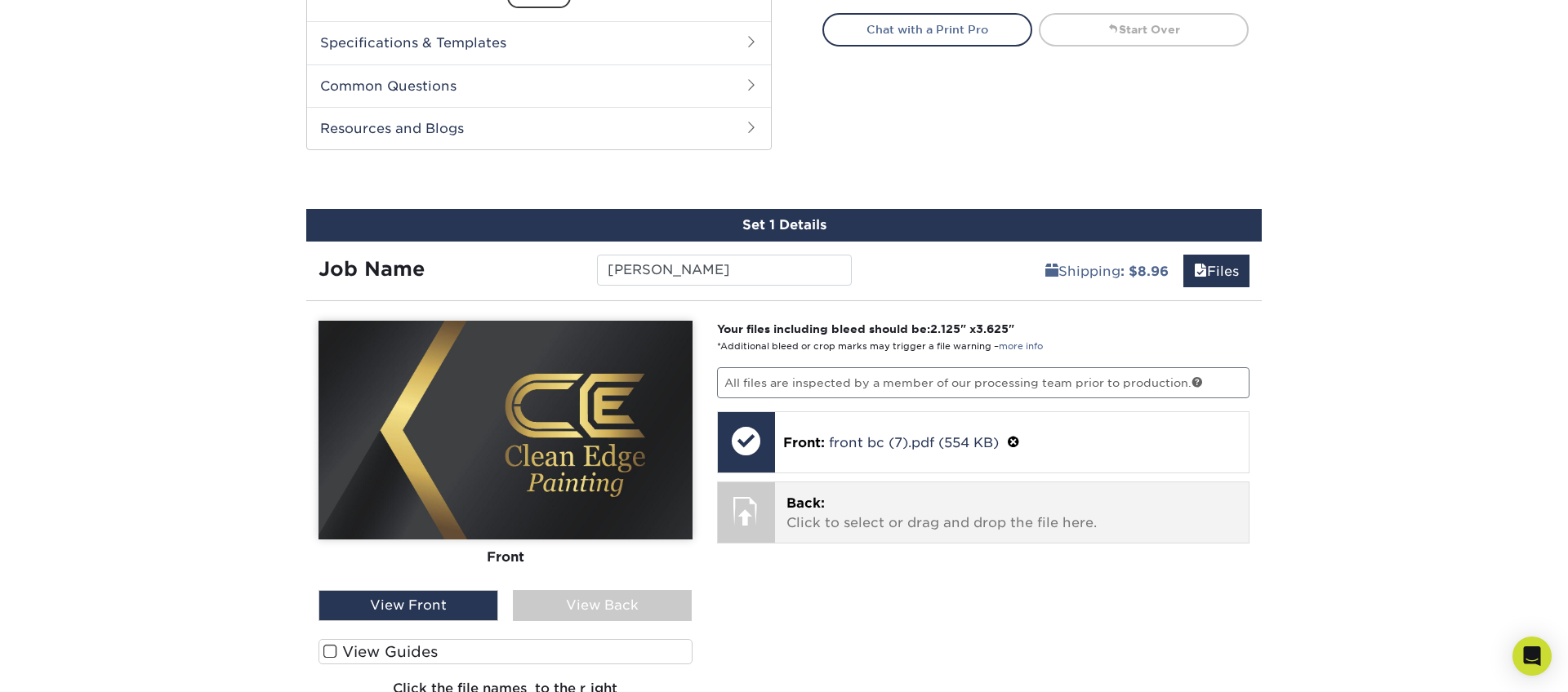
scroll to position [708, 0]
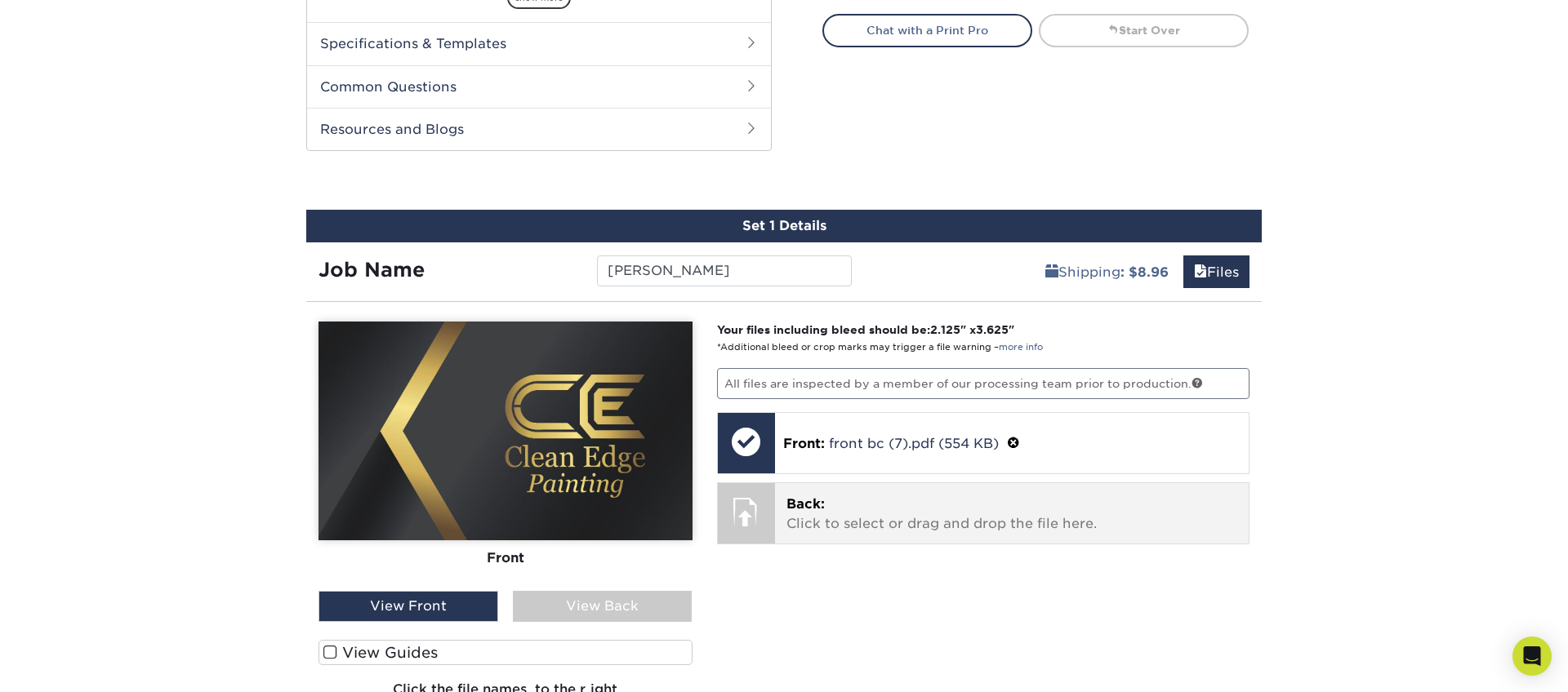
click at [867, 511] on p "Back: Click to select or drag and drop the file here." at bounding box center [1013, 514] width 452 height 39
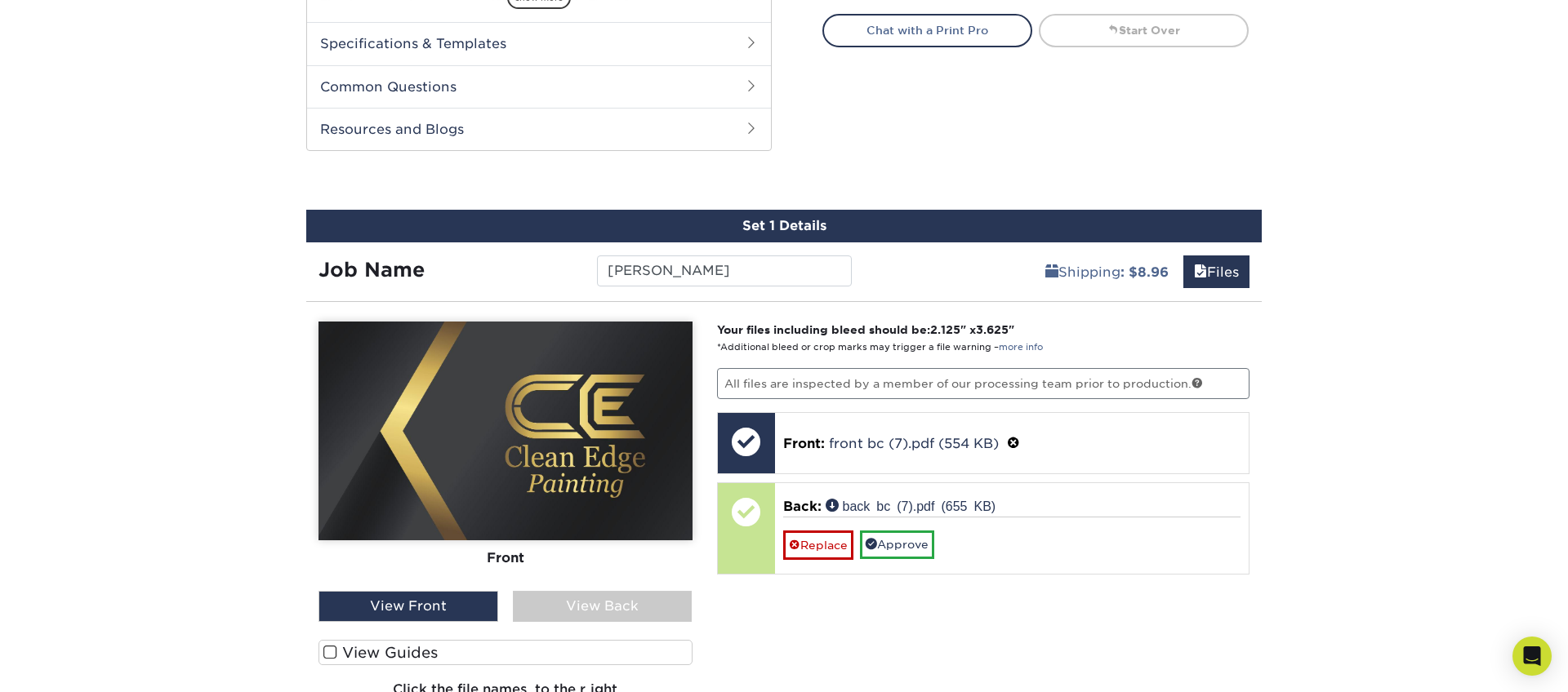
click at [615, 616] on div "View Back" at bounding box center [602, 606] width 180 height 31
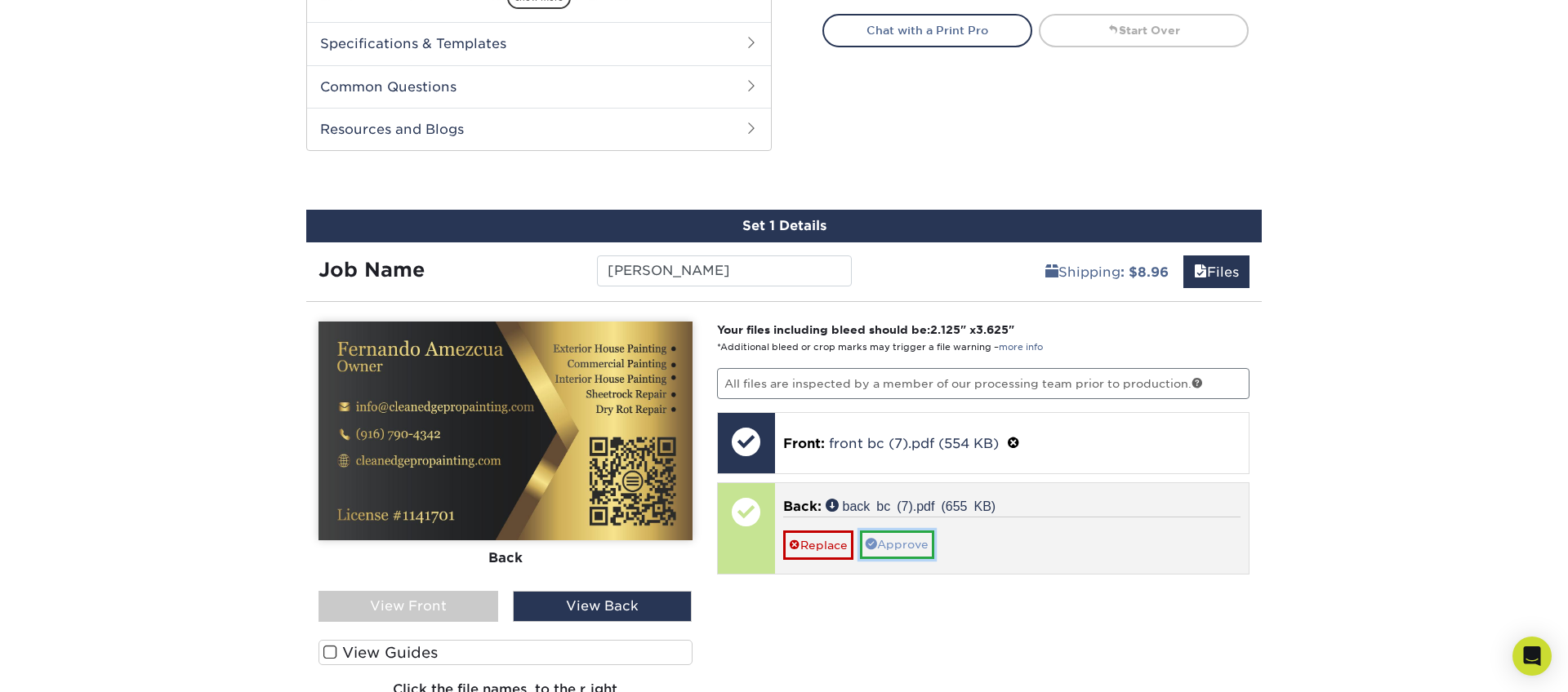
click at [906, 549] on link "Approve" at bounding box center [897, 544] width 75 height 28
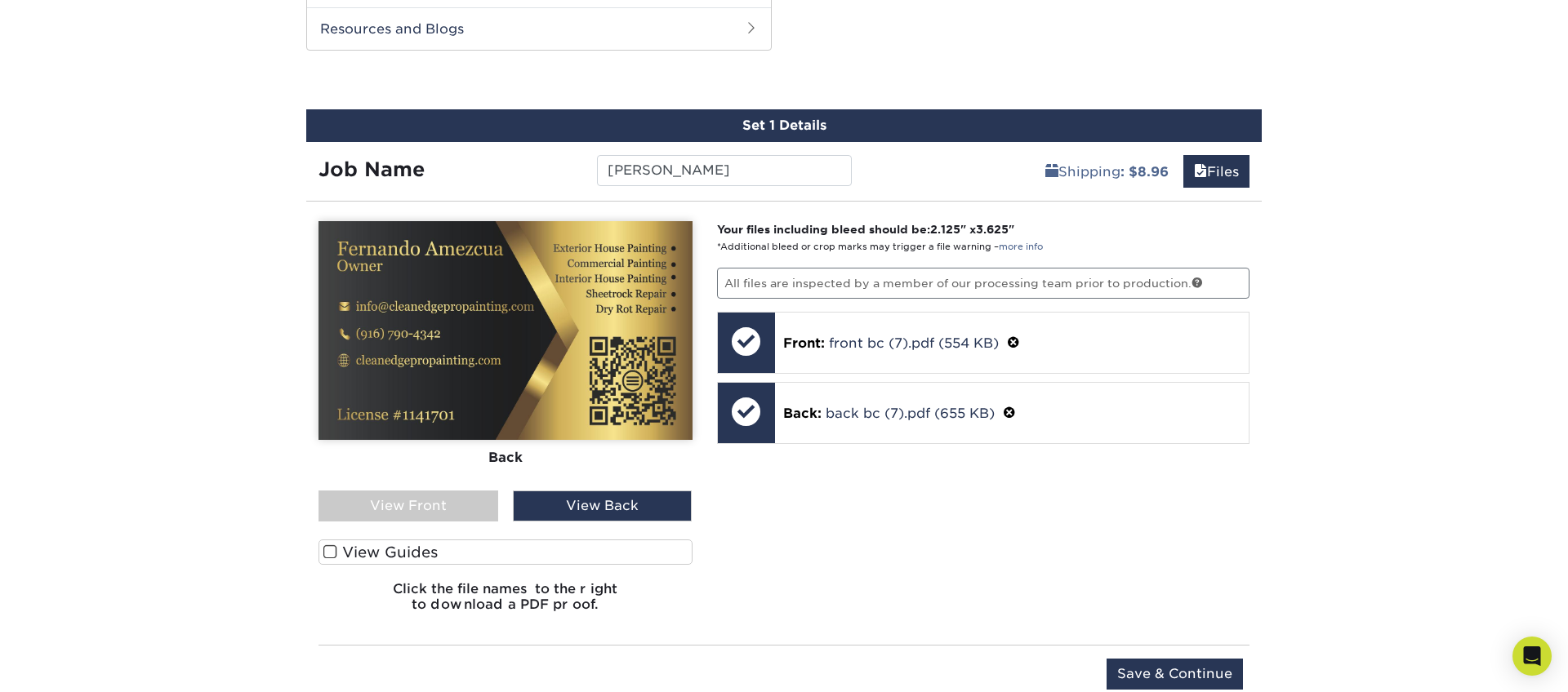
scroll to position [813, 0]
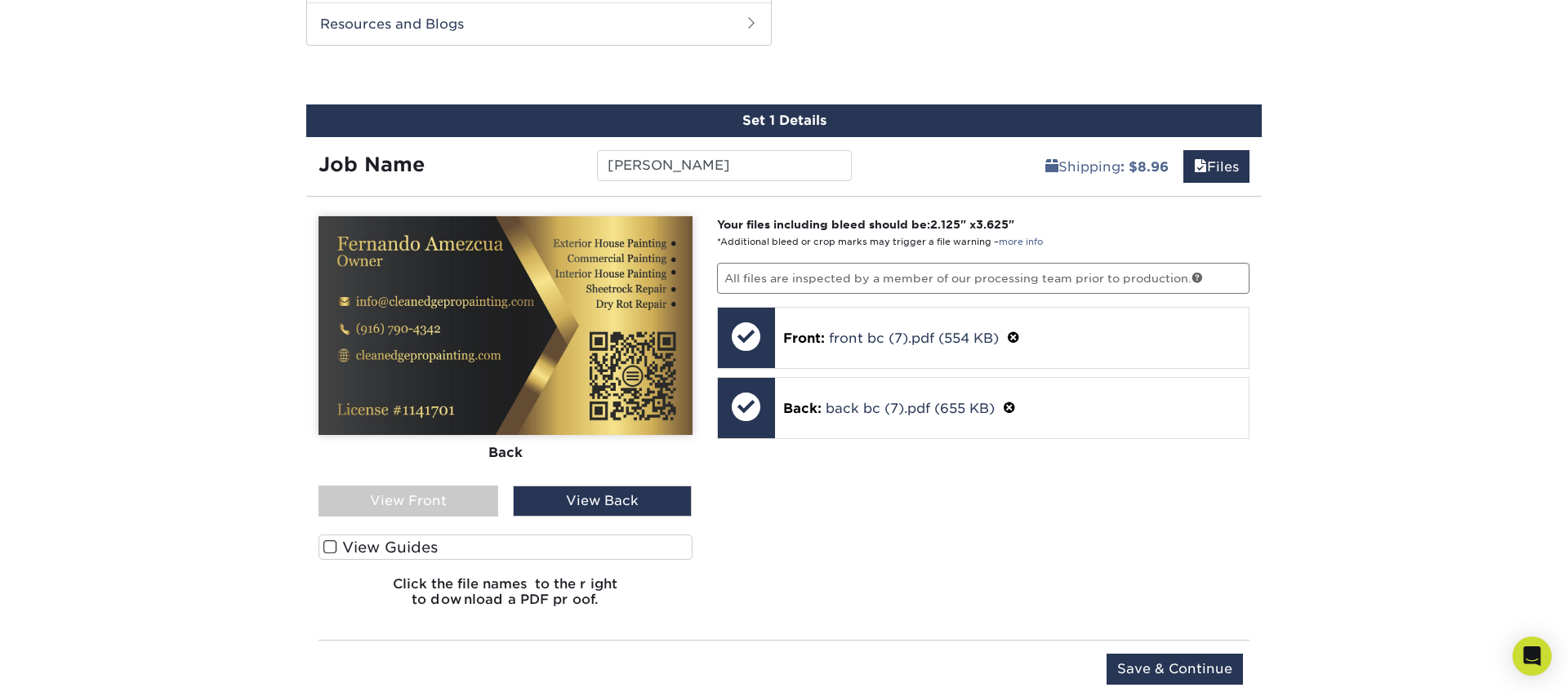
click at [442, 489] on div "View Front" at bounding box center [408, 501] width 180 height 31
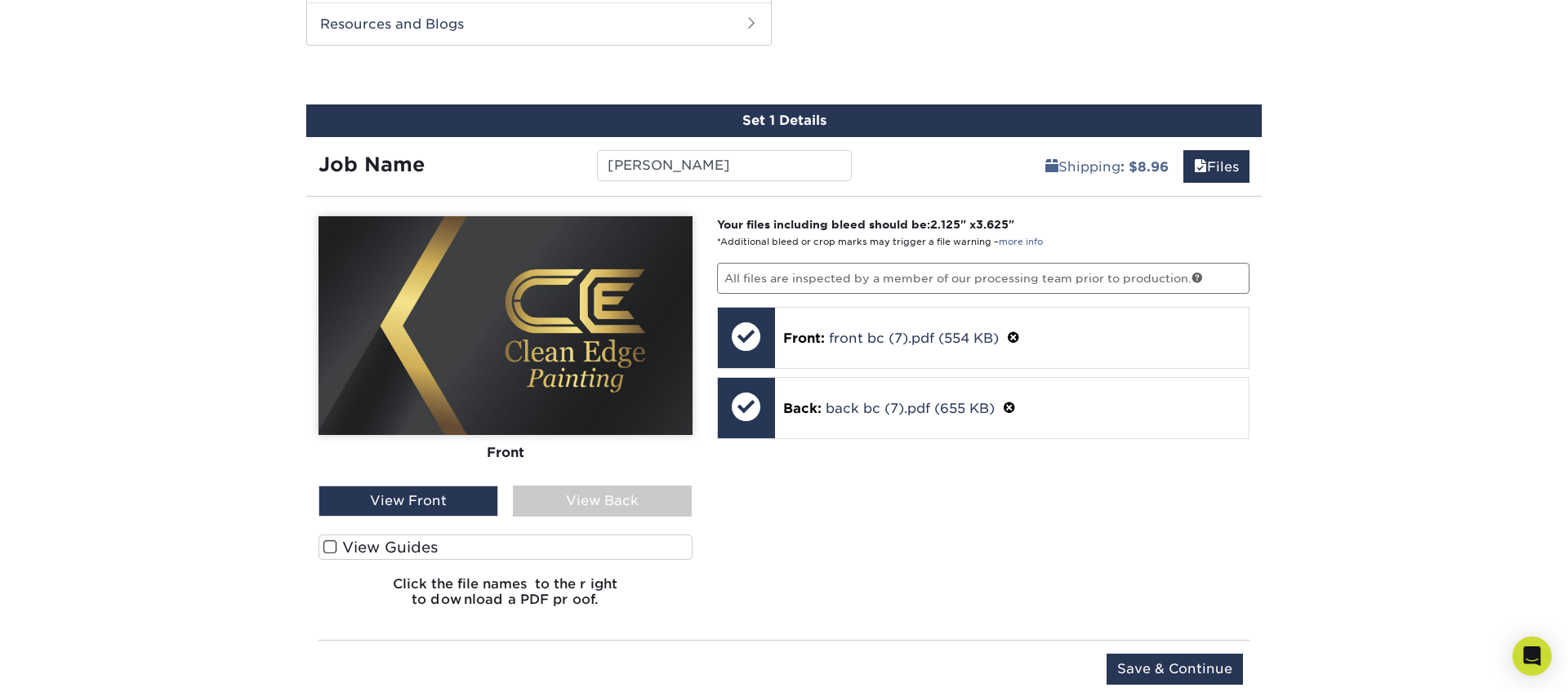
click at [574, 495] on div "View Back" at bounding box center [602, 501] width 180 height 31
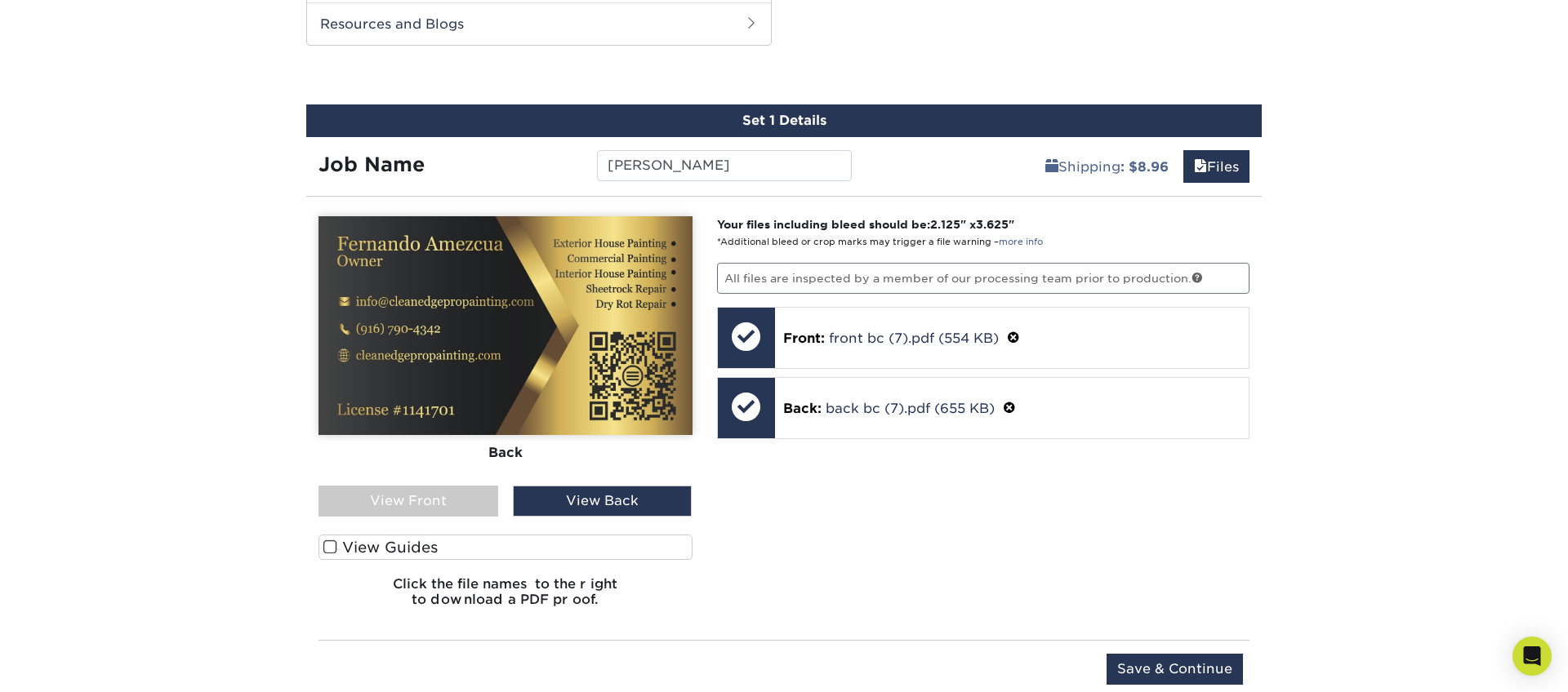
click at [458, 492] on div "View Front" at bounding box center [408, 501] width 180 height 31
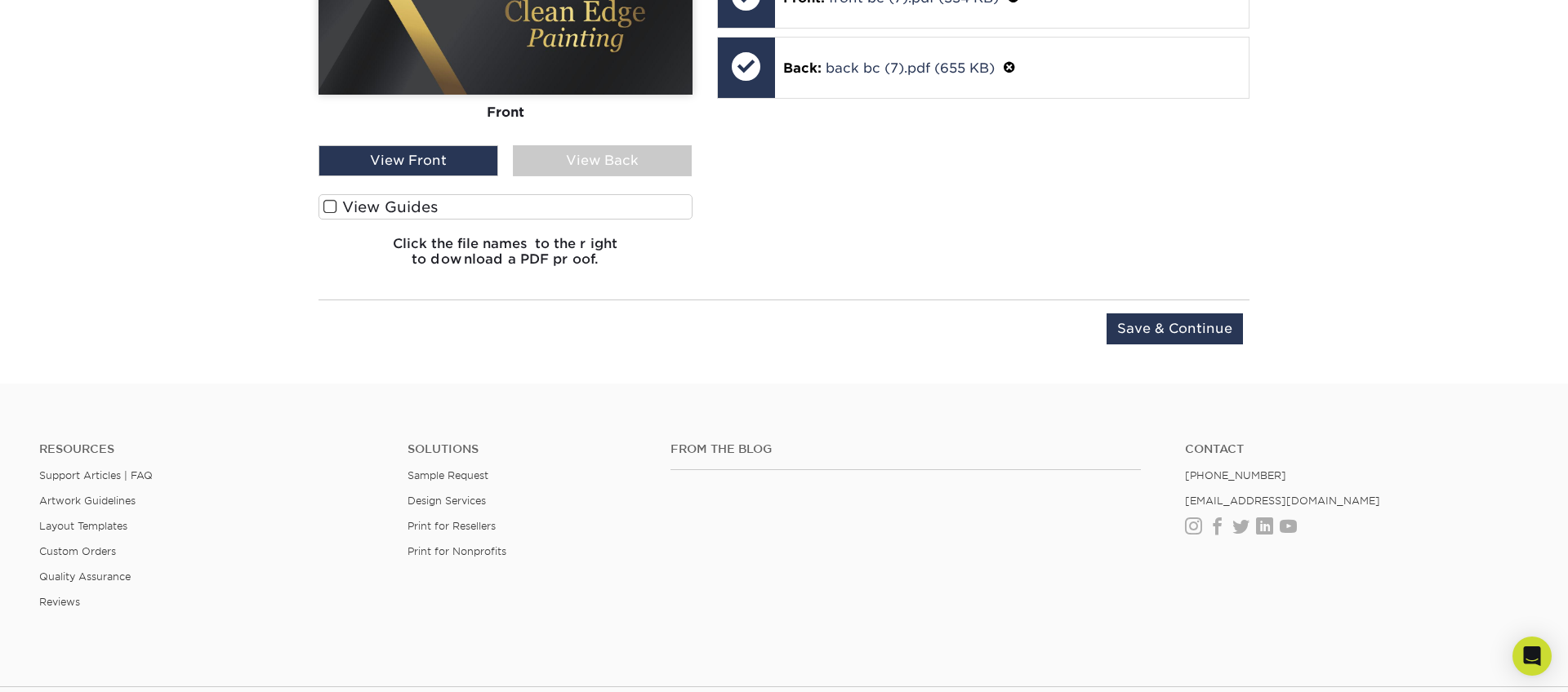
scroll to position [1139, 0]
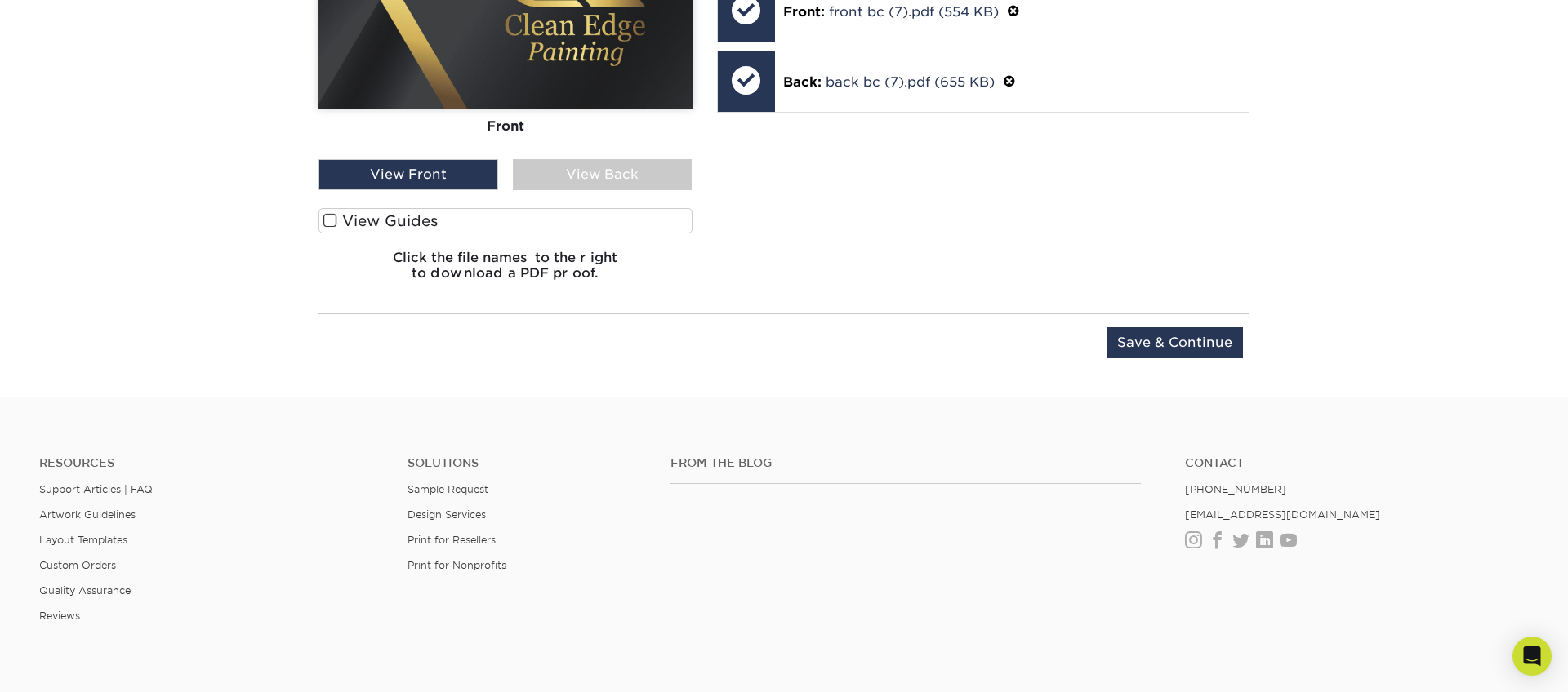
drag, startPoint x: 969, startPoint y: 493, endPoint x: 1087, endPoint y: 384, distance: 160.6
click at [978, 488] on div "From the Blog" at bounding box center [916, 508] width 515 height 104
click at [1140, 345] on input "Save & Continue" at bounding box center [1175, 342] width 136 height 31
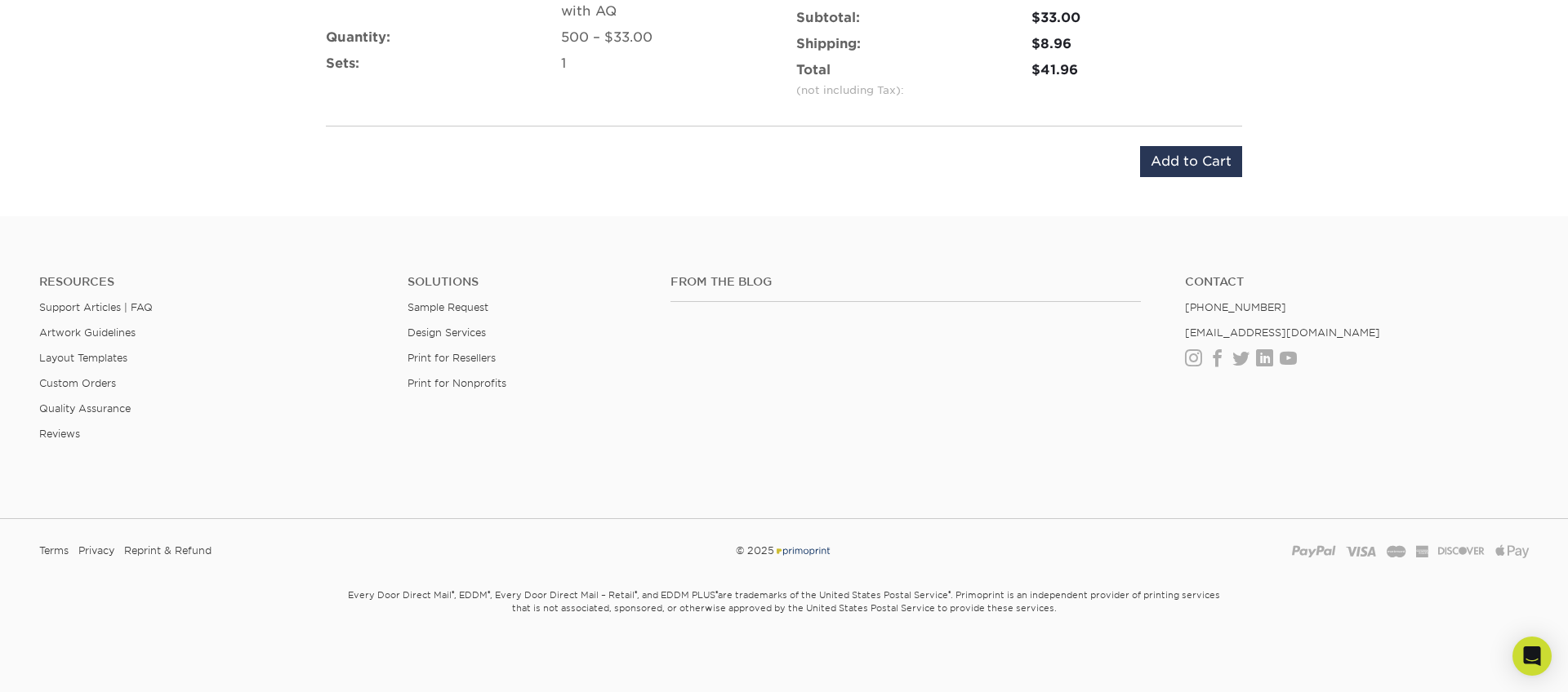
scroll to position [1095, 0]
click at [1177, 145] on input "Add to Cart" at bounding box center [1191, 159] width 102 height 31
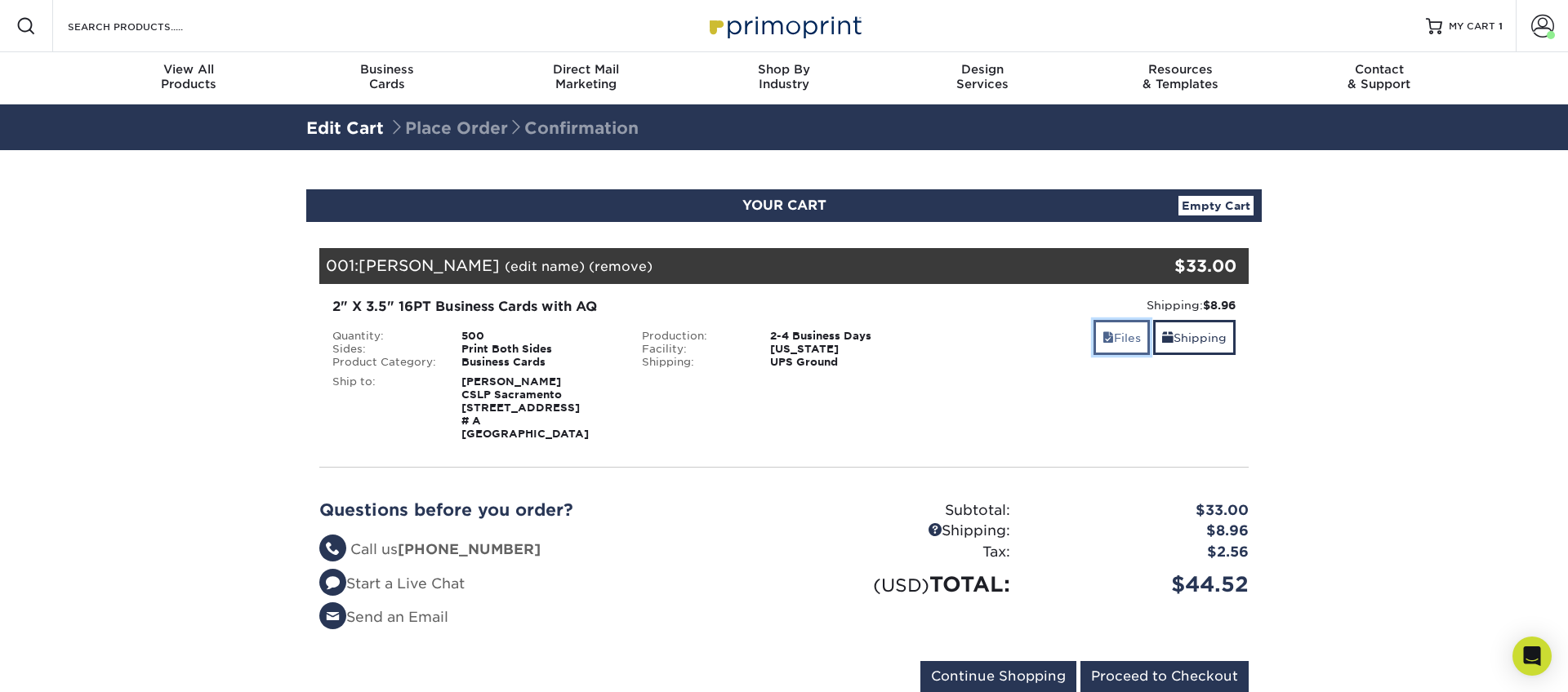
click at [1105, 338] on span at bounding box center [1108, 338] width 12 height 13
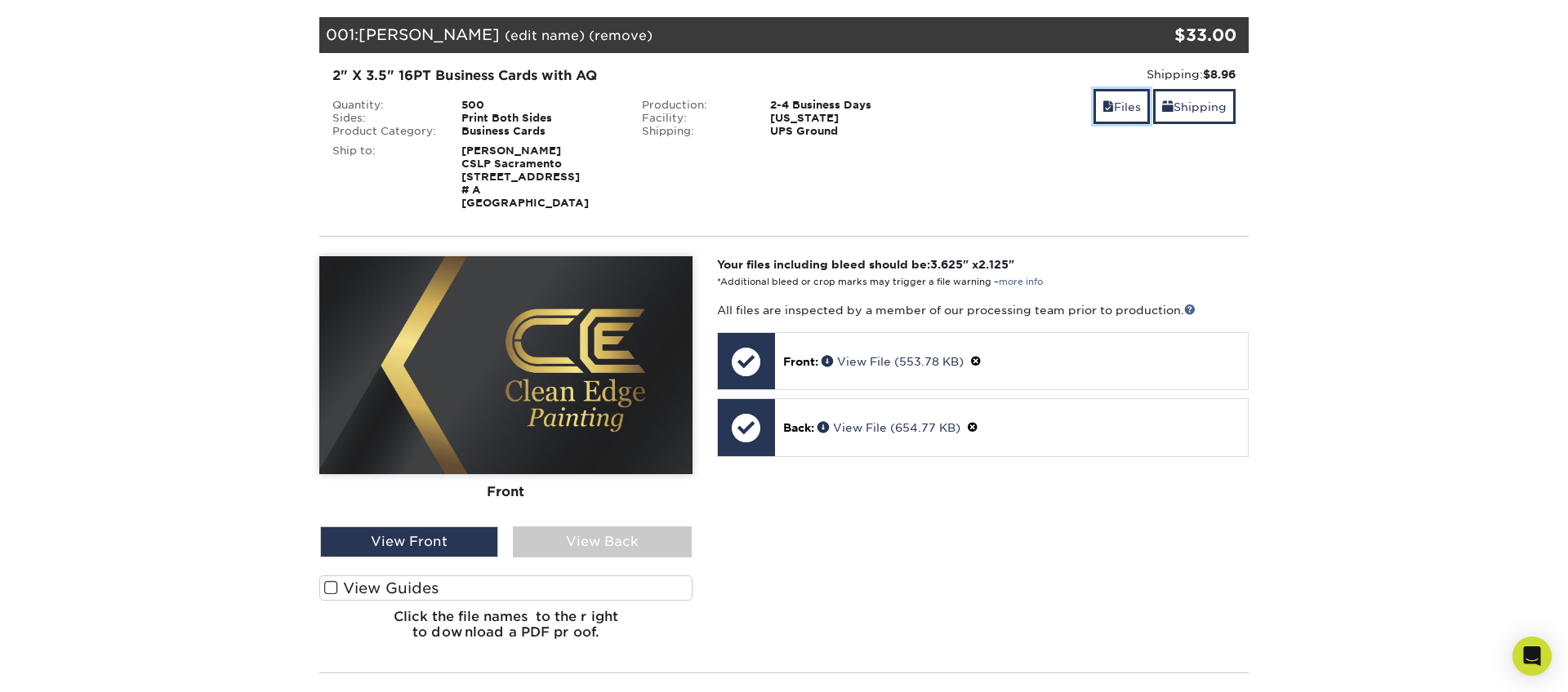
scroll to position [238, 0]
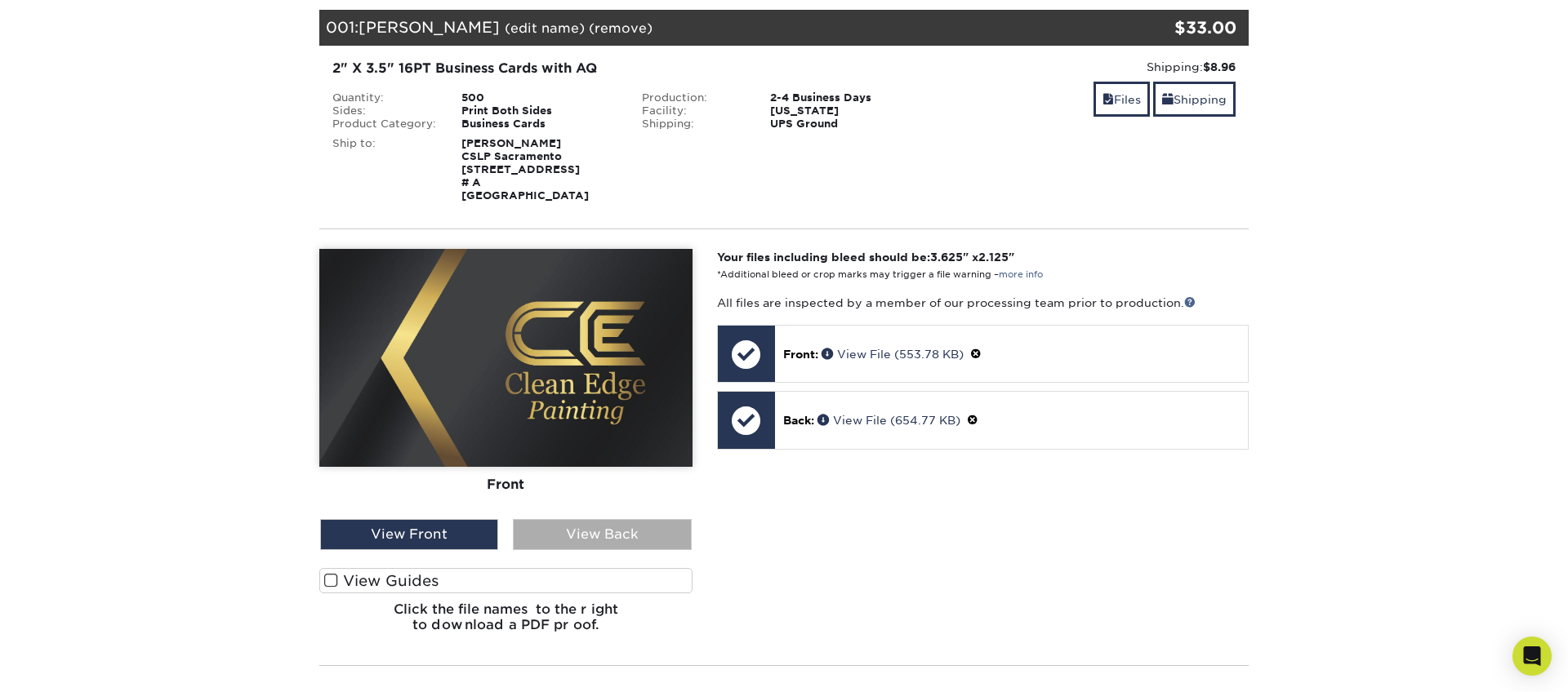
click at [611, 532] on div "View Back" at bounding box center [602, 535] width 178 height 31
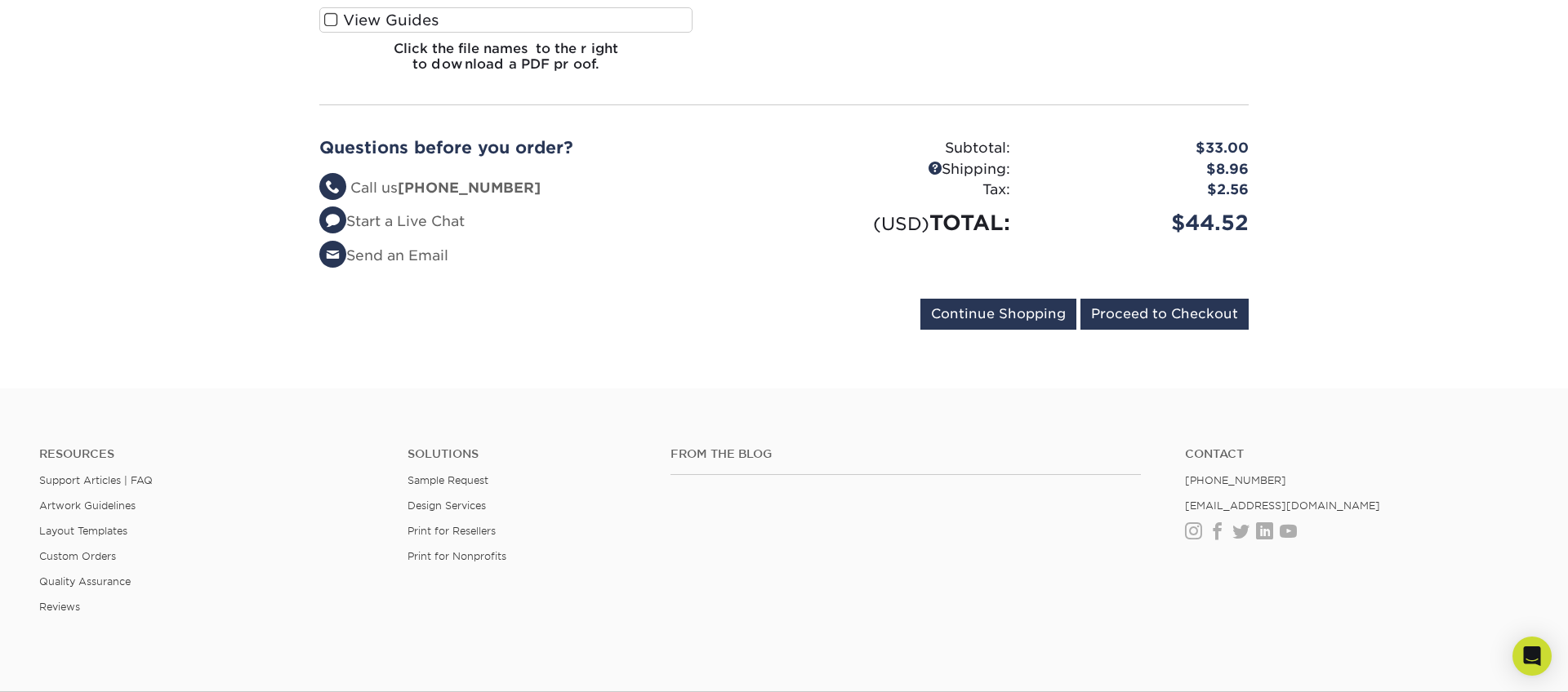
scroll to position [819, 0]
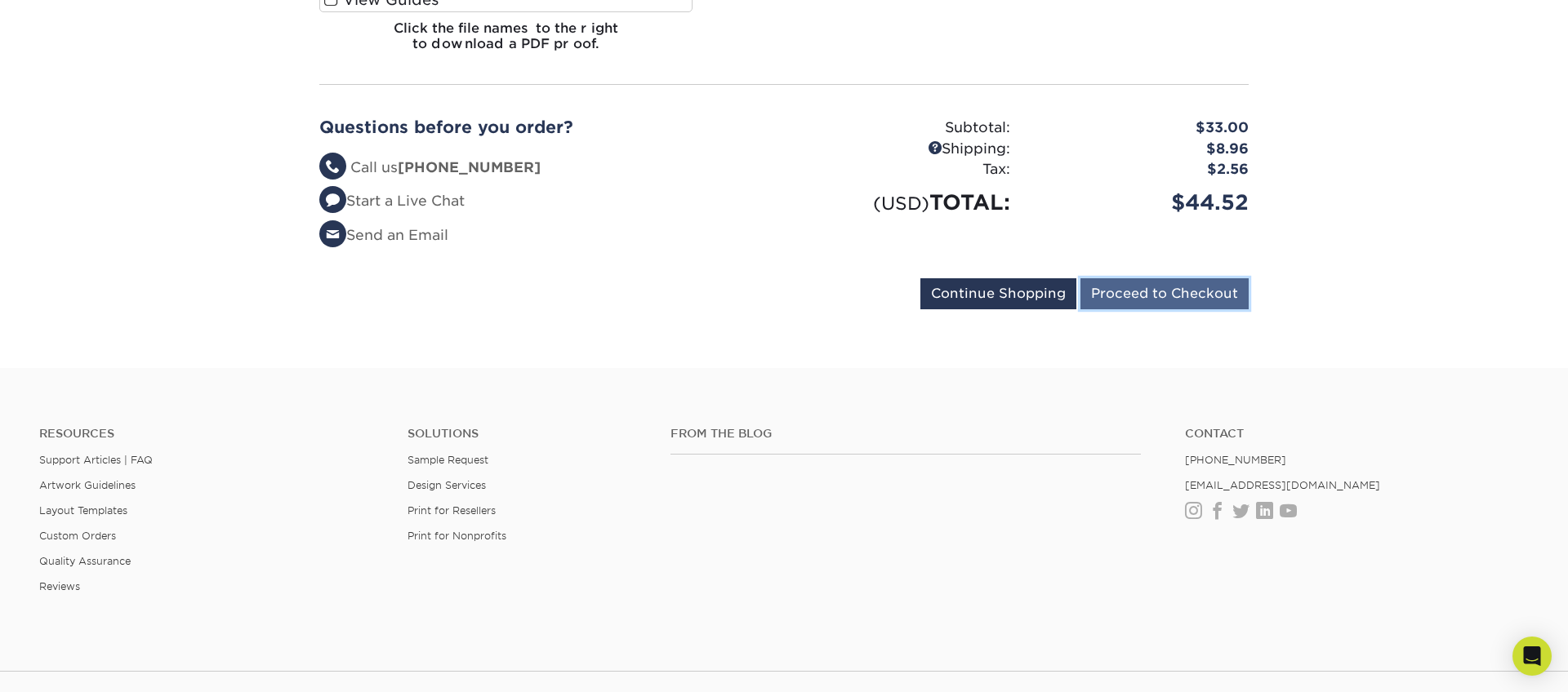
click at [1160, 283] on input "Proceed to Checkout" at bounding box center [1164, 294] width 168 height 31
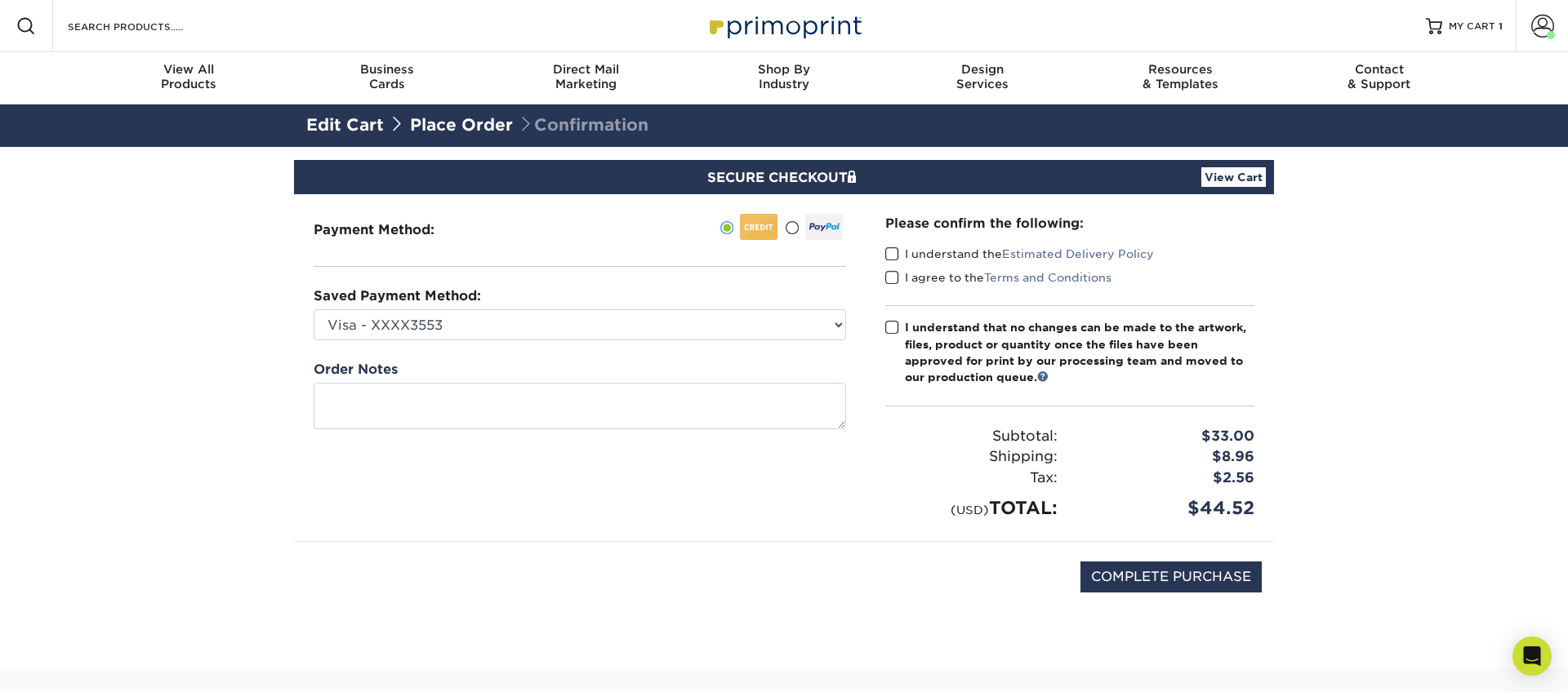
drag, startPoint x: 891, startPoint y: 253, endPoint x: 891, endPoint y: 278, distance: 25.0
click at [891, 253] on span at bounding box center [893, 253] width 14 height 15
click at [0, 0] on input "I understand the Estimated Delivery Policy" at bounding box center [0, 0] width 0 height 0
drag, startPoint x: 892, startPoint y: 280, endPoint x: 891, endPoint y: 326, distance: 46.0
click at [892, 280] on span at bounding box center [893, 278] width 14 height 15
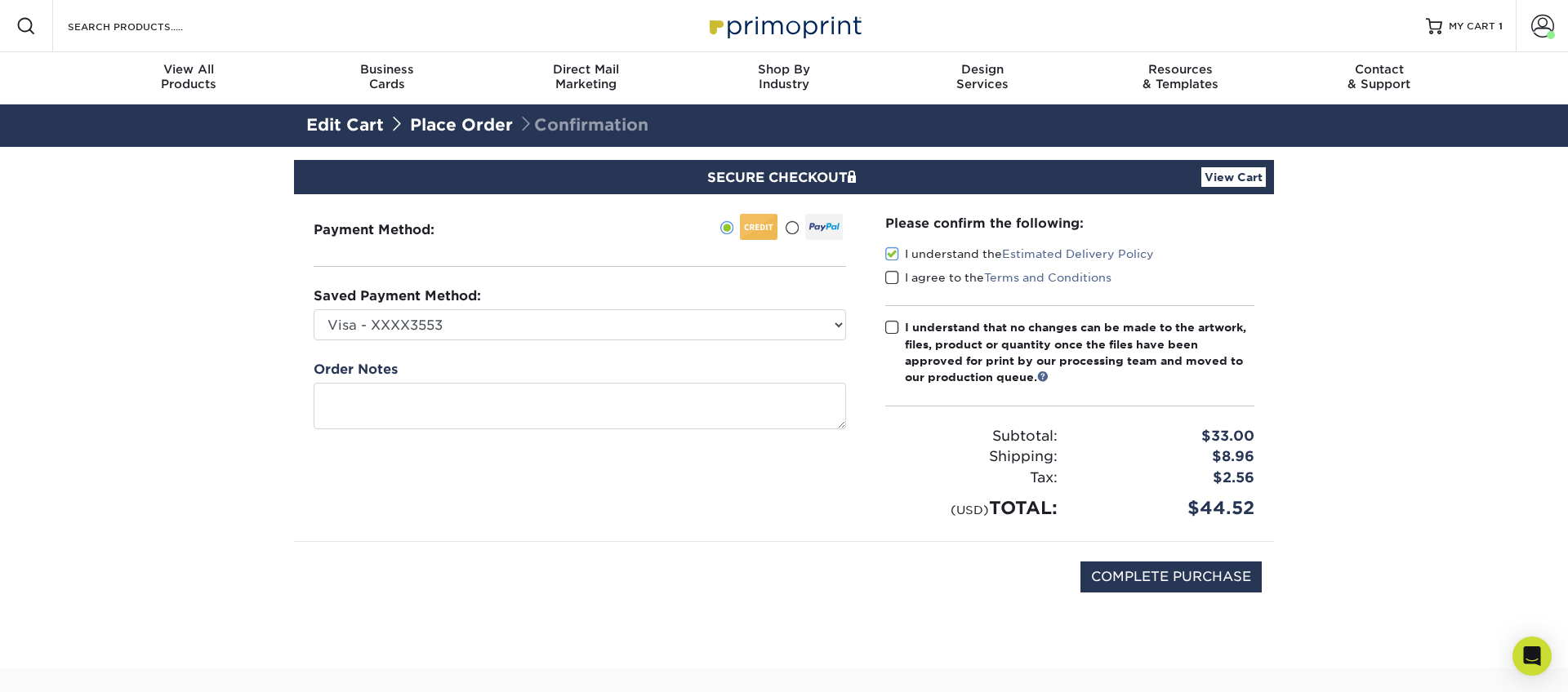
click at [0, 0] on input "I agree to the Terms and Conditions" at bounding box center [0, 0] width 0 height 0
click at [895, 331] on span at bounding box center [893, 327] width 14 height 15
click at [0, 0] on input "I understand that no changes can be made to the artwork, files, product or quan…" at bounding box center [0, 0] width 0 height 0
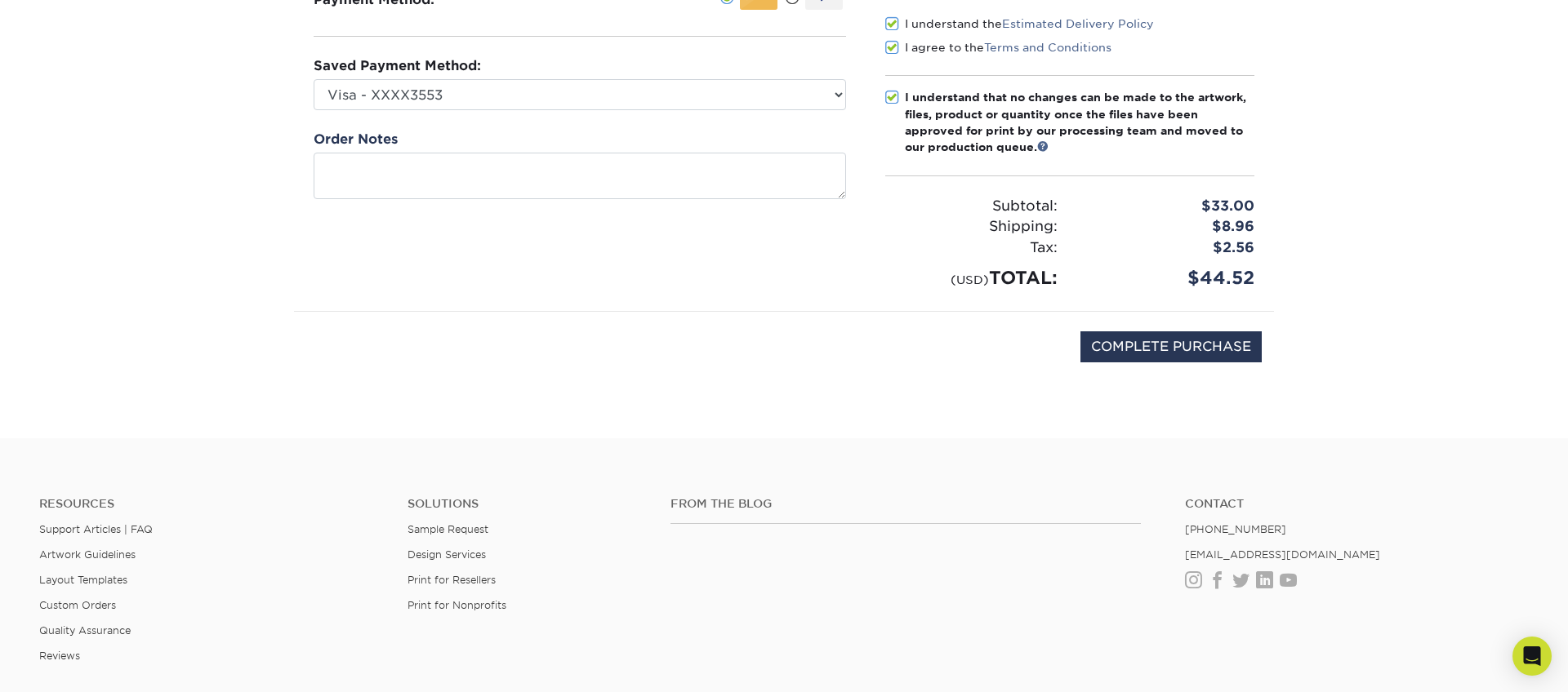
scroll to position [266, 0]
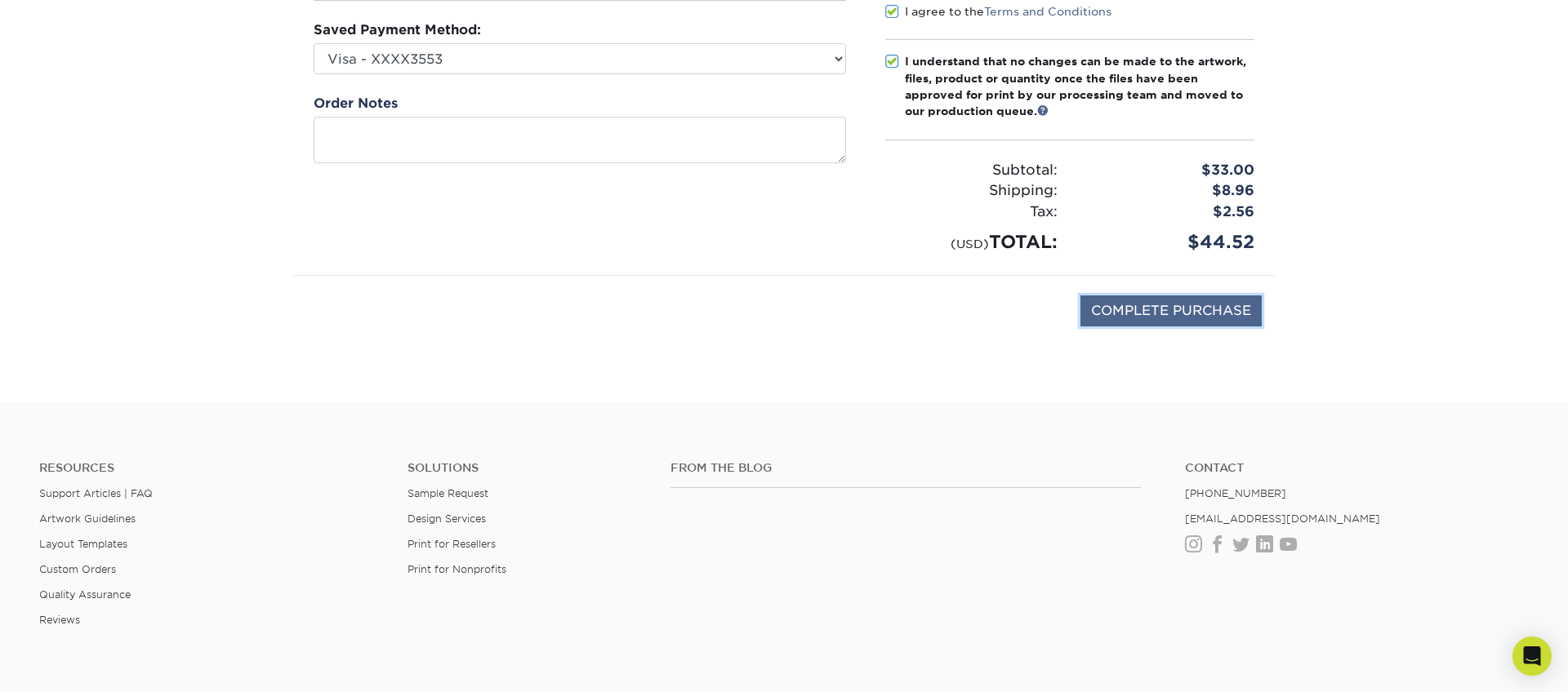
click at [1160, 313] on input "COMPLETE PURCHASE" at bounding box center [1171, 310] width 182 height 31
type input "PROCESSING, PLEASE WAIT..."
